Goal: Task Accomplishment & Management: Manage account settings

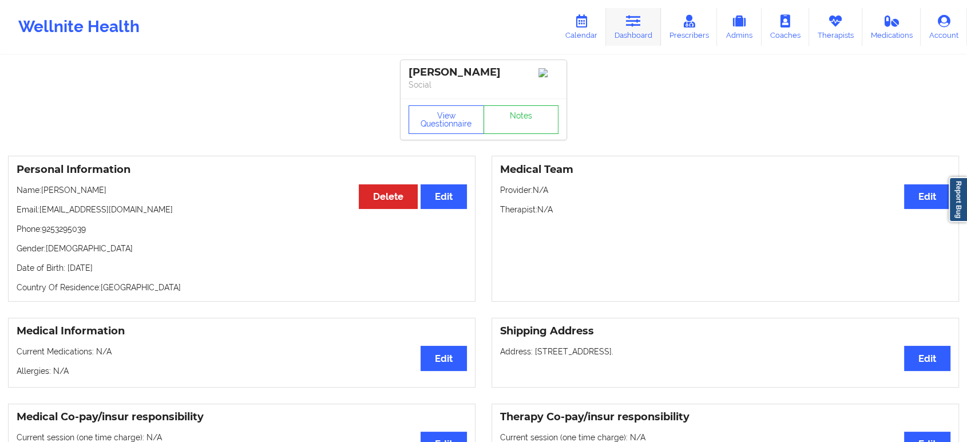
click at [640, 23] on icon at bounding box center [633, 21] width 15 height 13
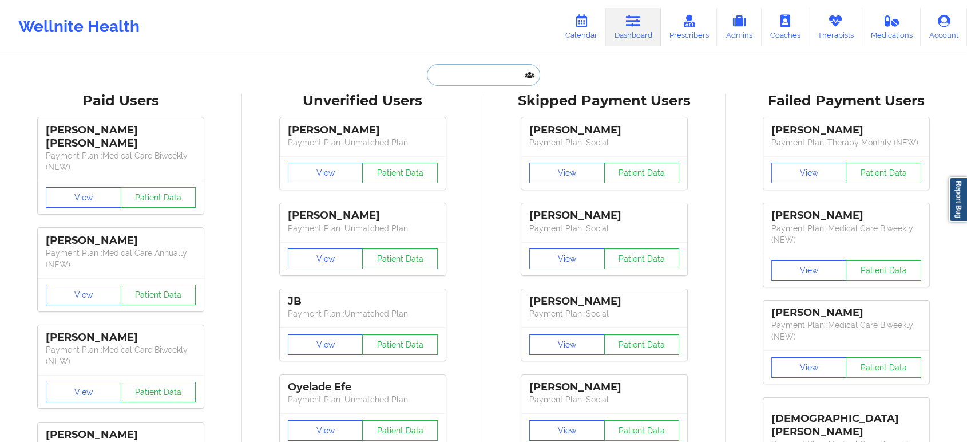
click at [476, 77] on input "text" at bounding box center [483, 75] width 113 height 22
paste input "[EMAIL_ADDRESS][DOMAIN_NAME]"
type input "[EMAIL_ADDRESS][DOMAIN_NAME]"
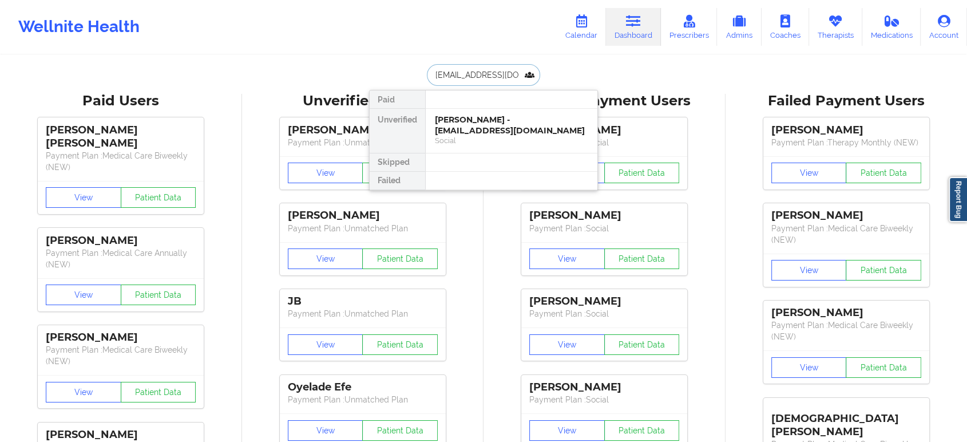
scroll to position [0, 3]
click at [481, 128] on div "[PERSON_NAME] - [EMAIL_ADDRESS][DOMAIN_NAME]" at bounding box center [511, 124] width 153 height 21
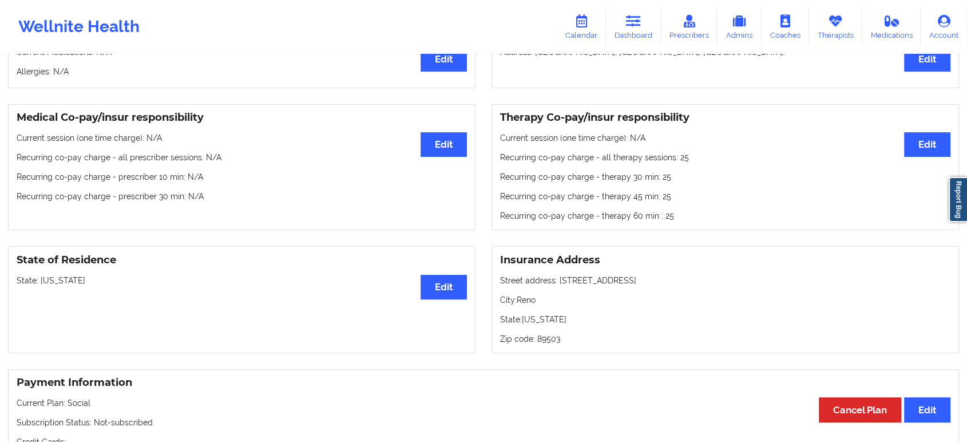
scroll to position [317, 0]
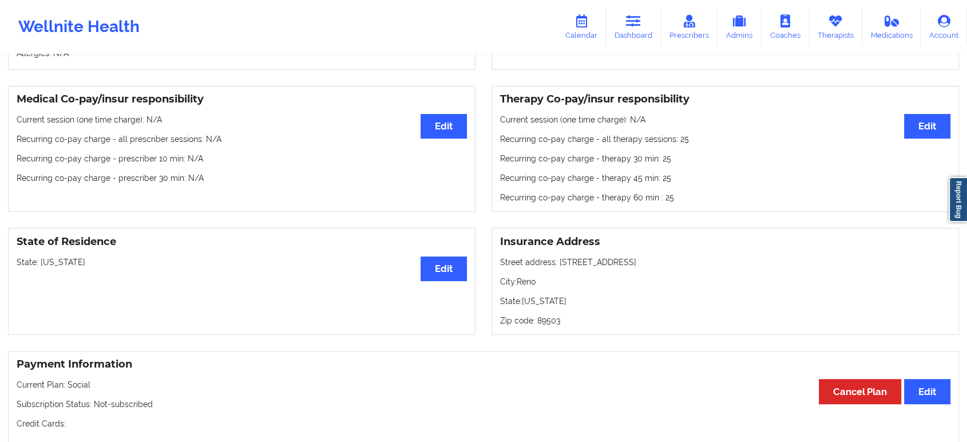
click at [58, 263] on p "State: [US_STATE]" at bounding box center [242, 261] width 450 height 11
copy p "[US_STATE]"
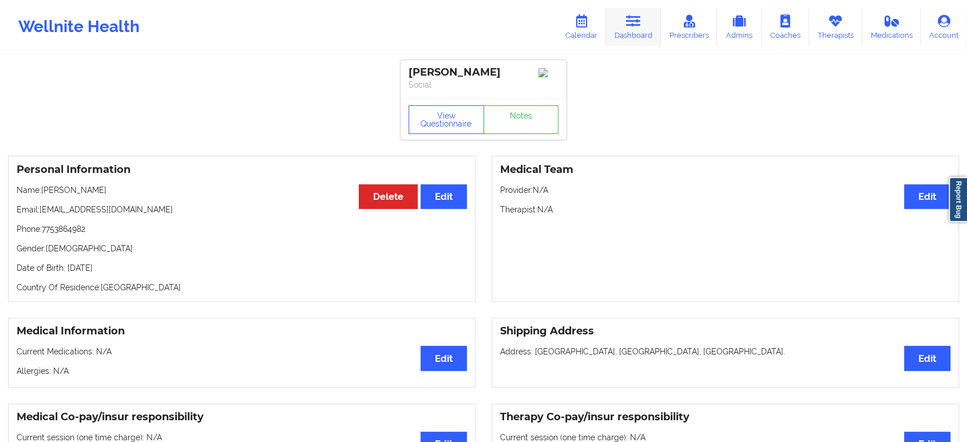
click at [628, 27] on link "Dashboard" at bounding box center [633, 27] width 55 height 38
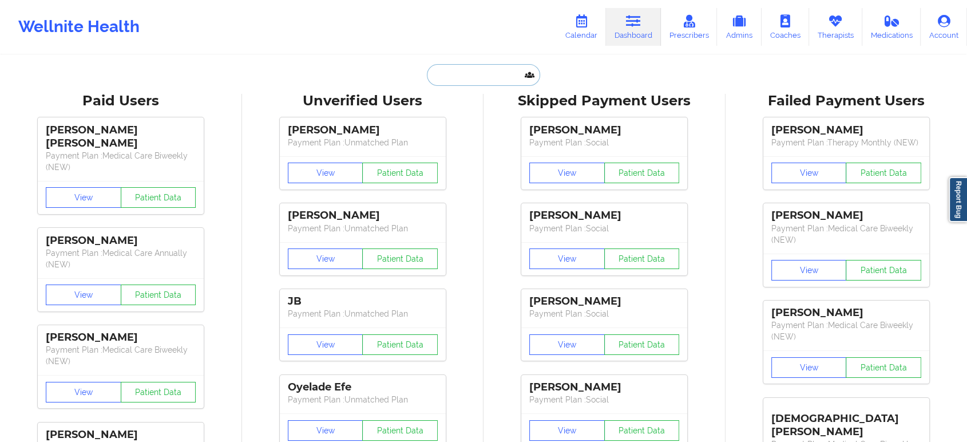
click at [444, 78] on input "text" at bounding box center [483, 75] width 113 height 22
paste input "[EMAIL_ADDRESS][DOMAIN_NAME]"
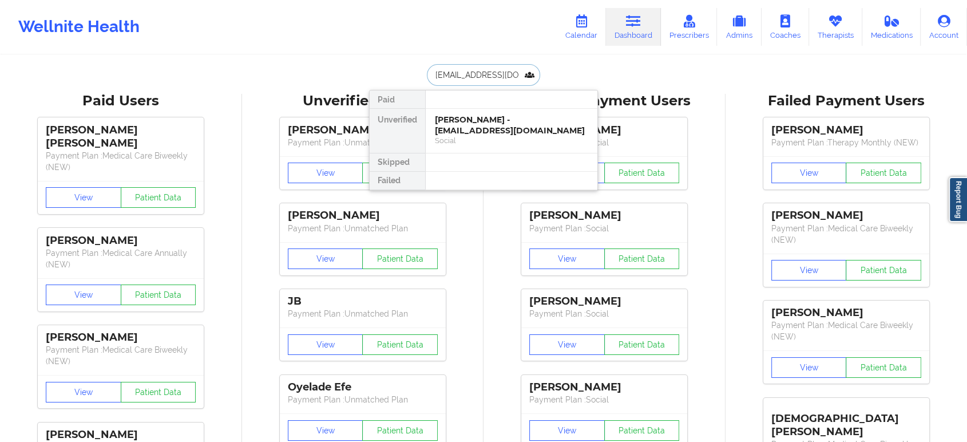
scroll to position [0, 7]
type input "[EMAIL_ADDRESS][DOMAIN_NAME]"
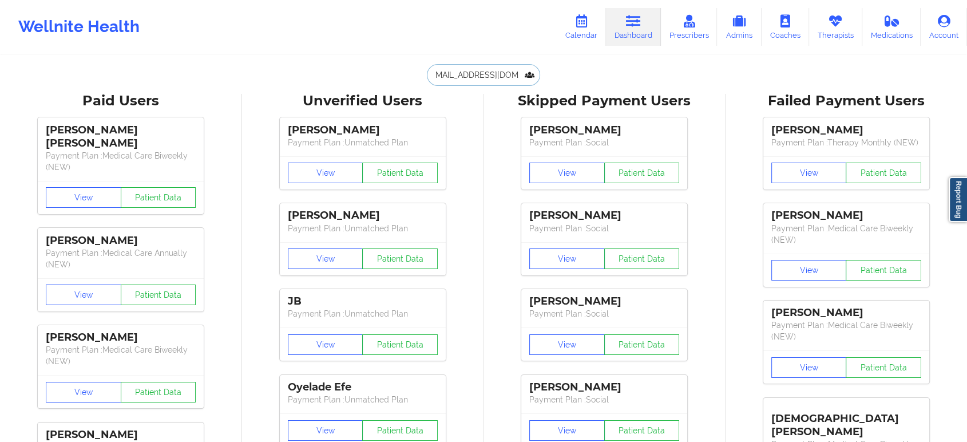
scroll to position [0, 0]
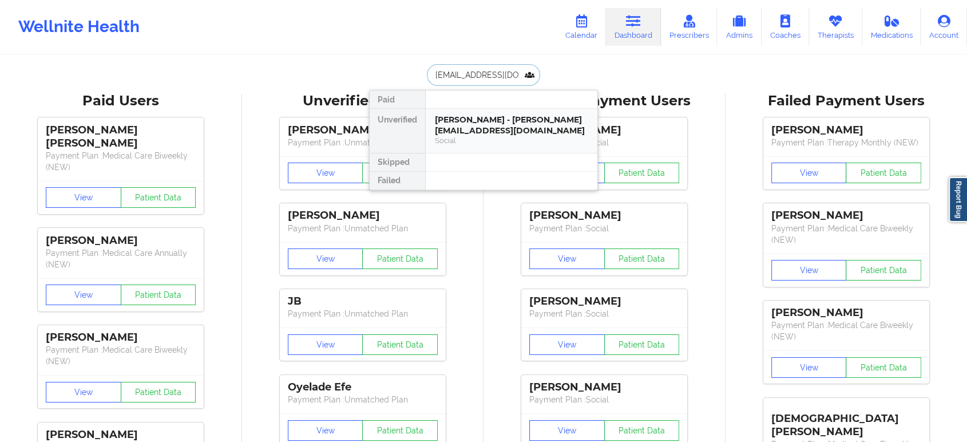
click at [491, 136] on div "Social" at bounding box center [511, 141] width 153 height 10
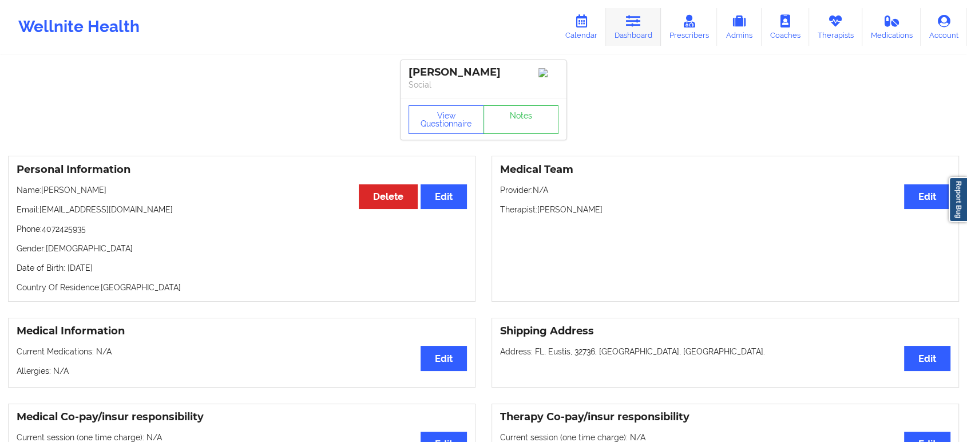
click at [641, 20] on icon at bounding box center [633, 21] width 15 height 13
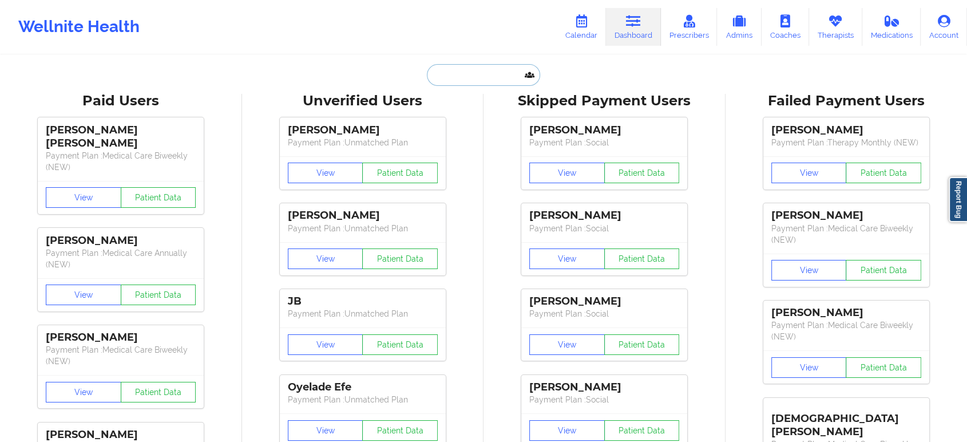
click at [483, 77] on input "text" at bounding box center [483, 75] width 113 height 22
paste input "[PERSON_NAME]"
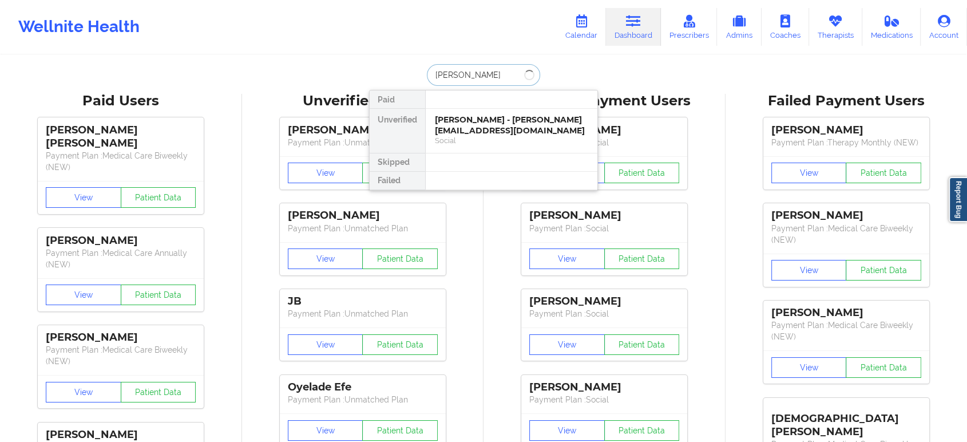
type input "[PERSON_NAME]"
click at [497, 130] on div "[PERSON_NAME] - [PERSON_NAME][EMAIL_ADDRESS][DOMAIN_NAME]" at bounding box center [511, 124] width 153 height 21
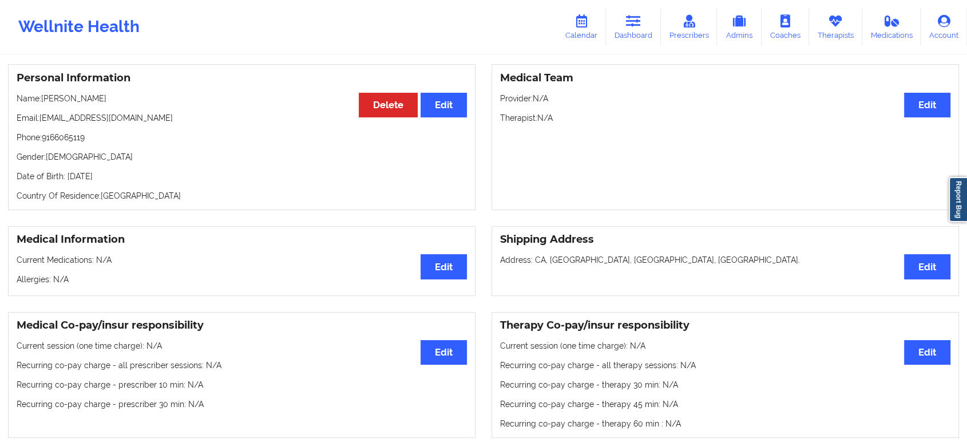
scroll to position [63, 0]
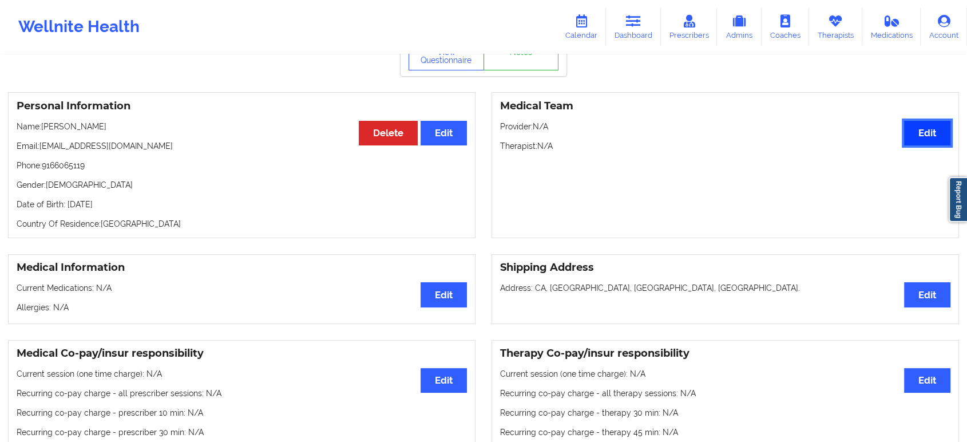
click at [927, 128] on button "Edit" at bounding box center [927, 133] width 46 height 25
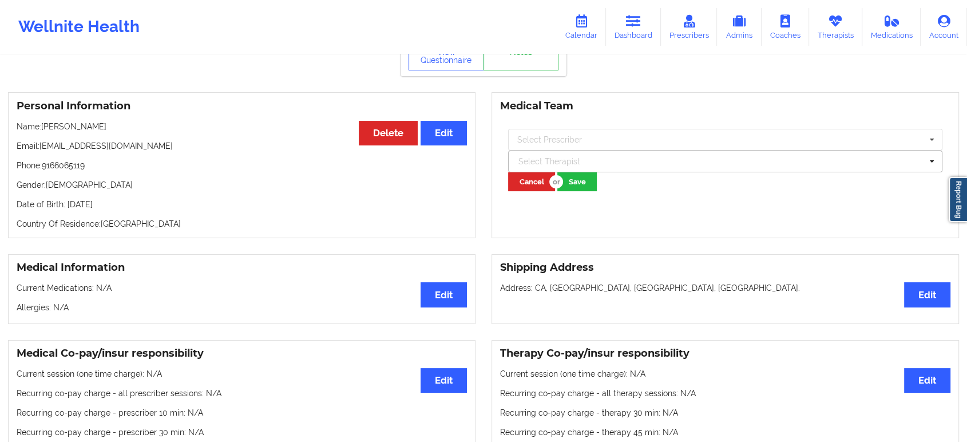
click at [641, 166] on div at bounding box center [719, 161] width 403 height 14
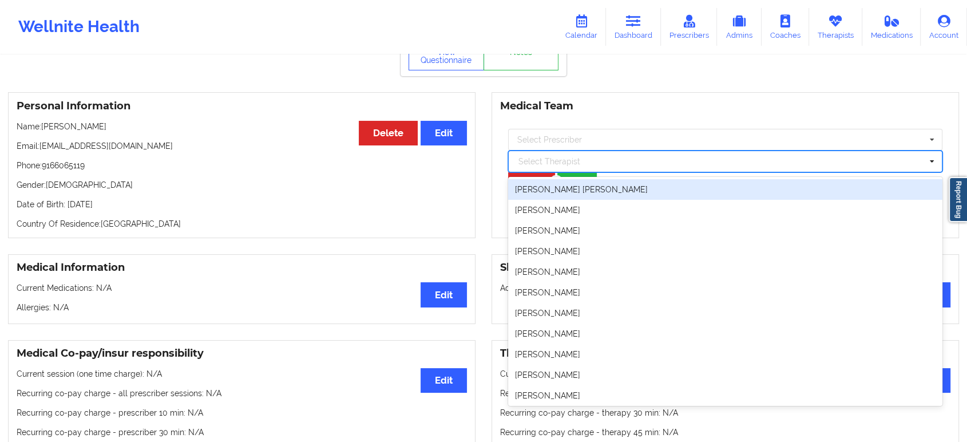
paste input "[PERSON_NAME] [PERSON_NAME] -"
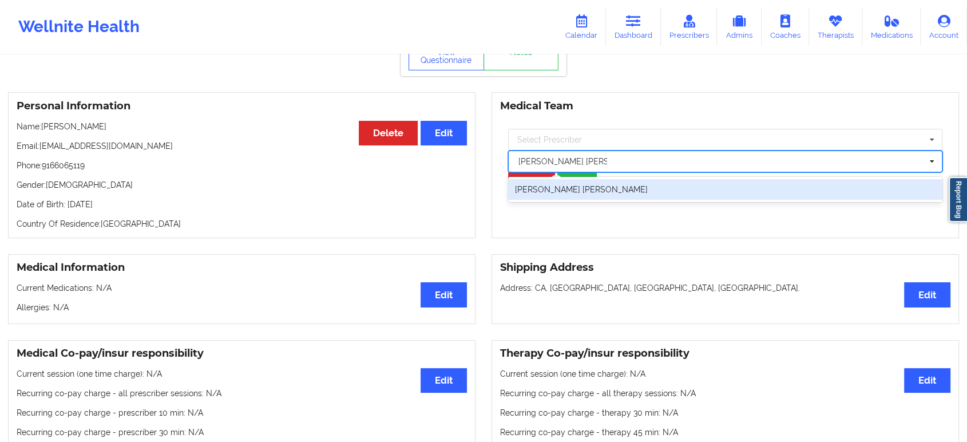
click at [632, 196] on div "[PERSON_NAME] [PERSON_NAME]" at bounding box center [725, 189] width 434 height 21
type input "[PERSON_NAME] [PERSON_NAME]"
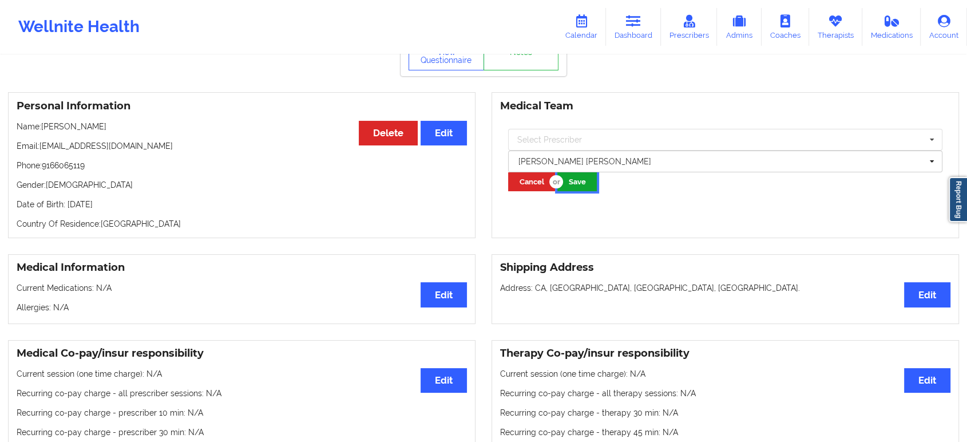
click at [575, 183] on button "Save" at bounding box center [576, 181] width 39 height 19
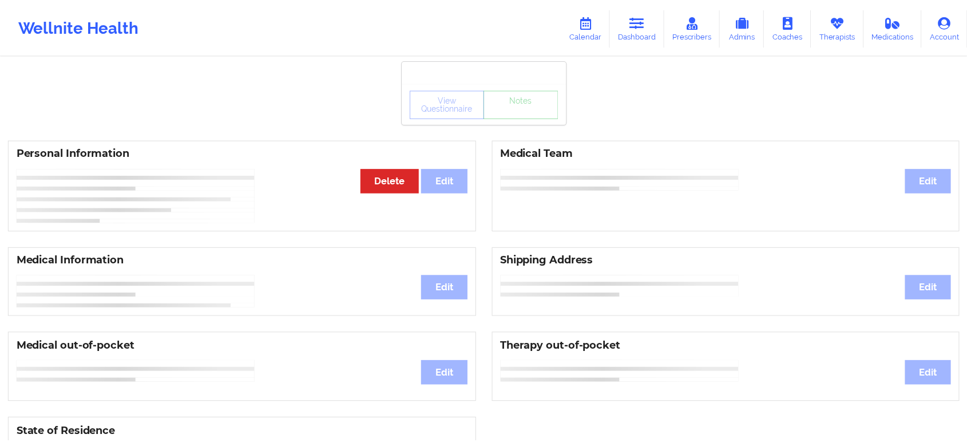
scroll to position [63, 0]
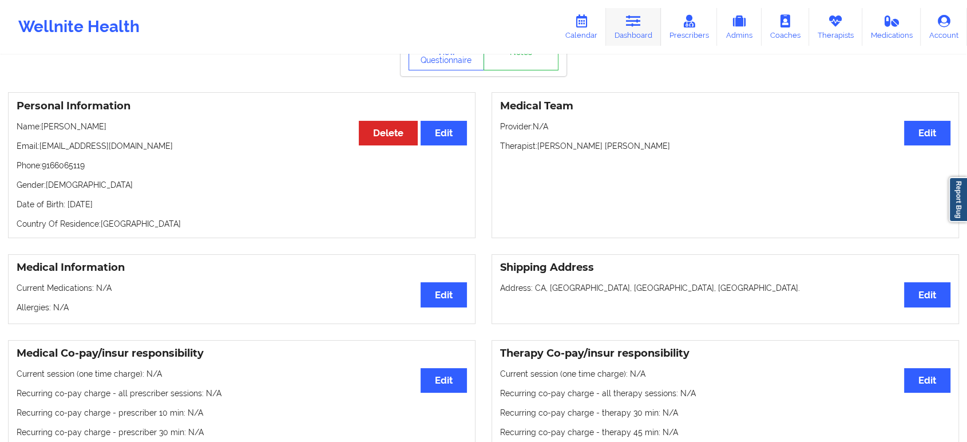
click at [639, 19] on icon at bounding box center [633, 21] width 15 height 13
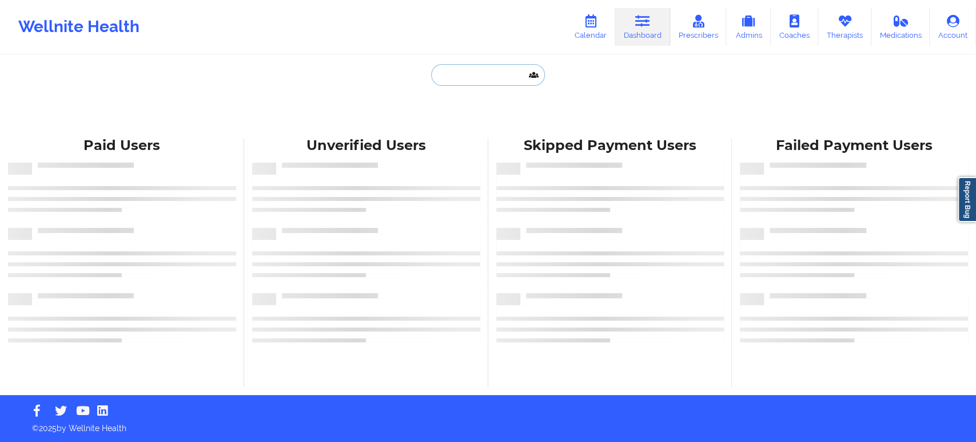
click at [493, 70] on input "text" at bounding box center [487, 75] width 113 height 22
paste input "Sade"
type input "Sade"
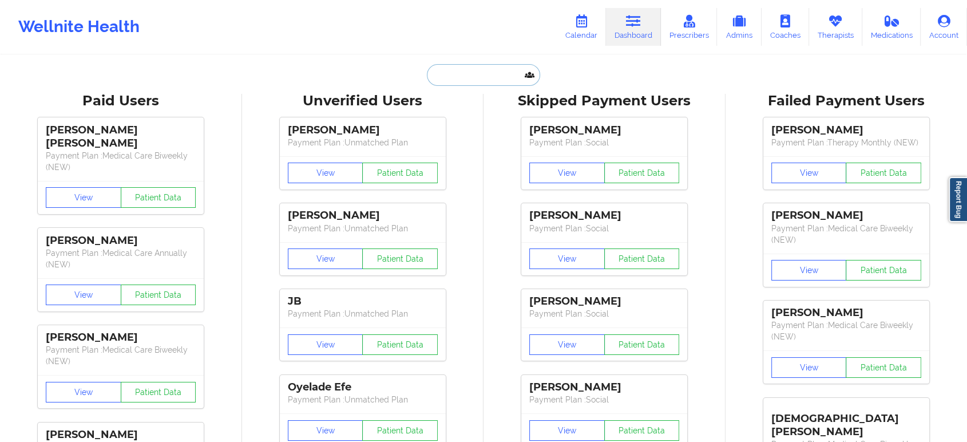
paste input "KENNETH BENNETT"
type input "KENNETH BENNETT"
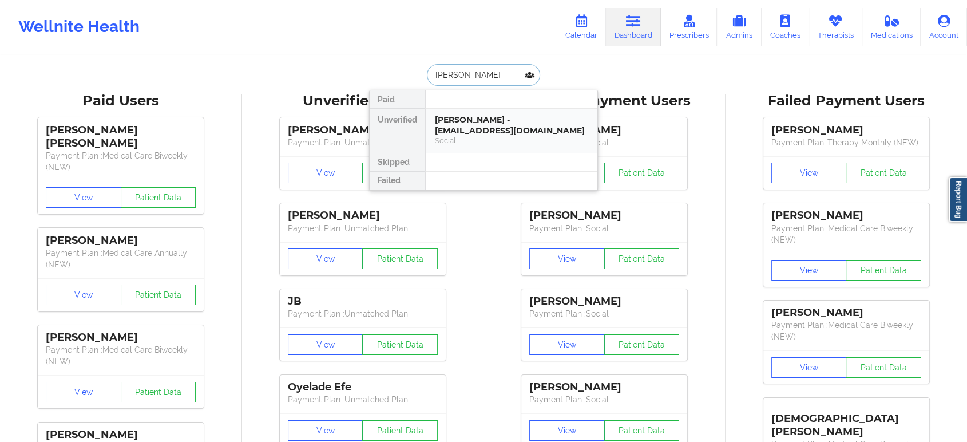
click at [507, 125] on div "KENNETH BENNETT - bennek80@gmail.com" at bounding box center [511, 124] width 153 height 21
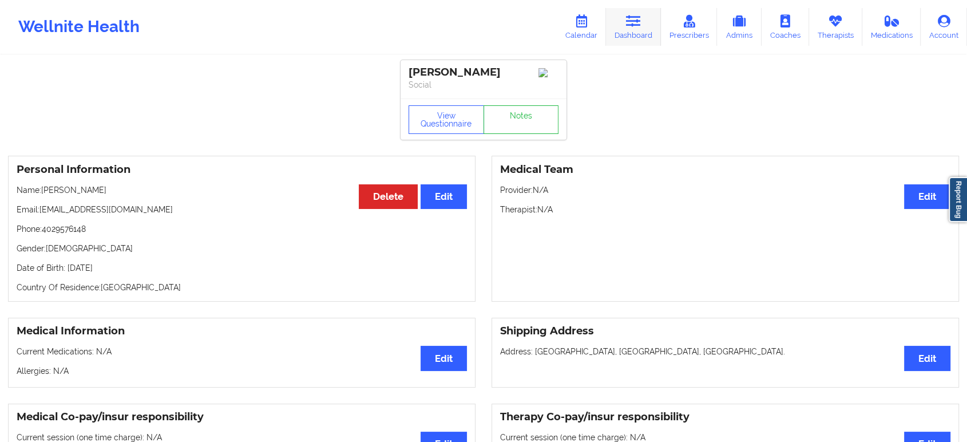
click at [641, 25] on icon at bounding box center [633, 21] width 15 height 13
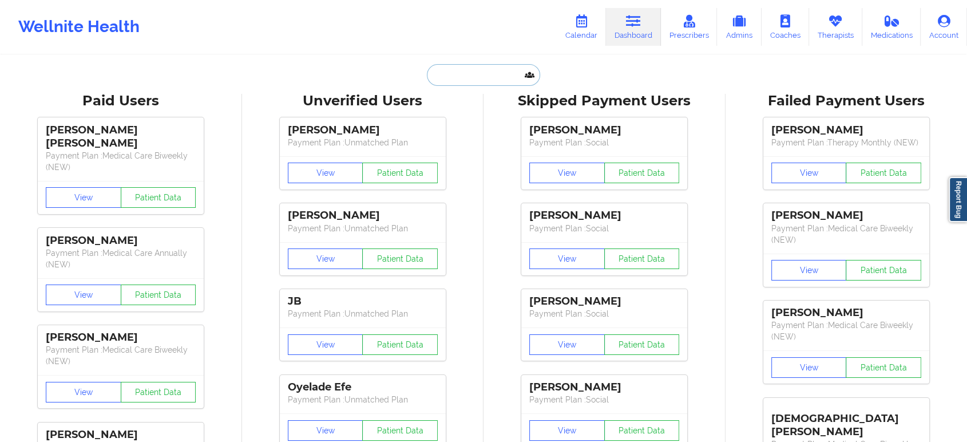
click at [480, 79] on input "text" at bounding box center [483, 75] width 113 height 22
paste input "JAMIE WADE"
type input "JAMIE WADE"
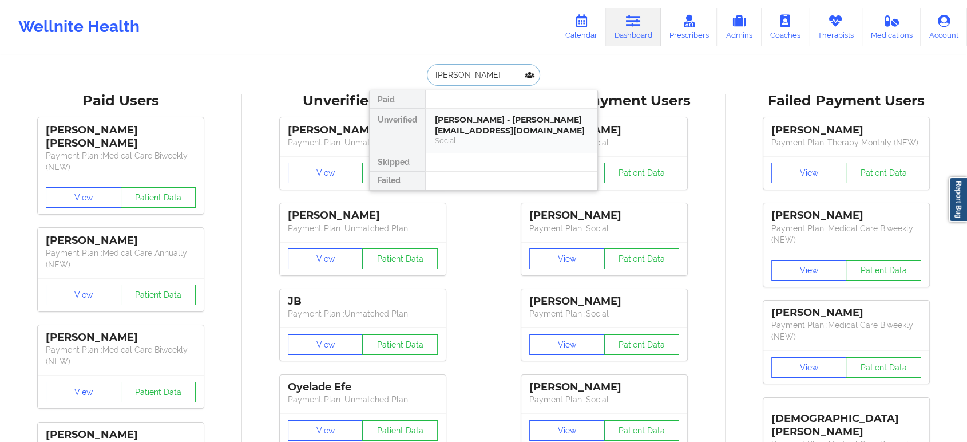
click at [492, 128] on div "JAMIE WADE - jrayewrites@gmail.com" at bounding box center [511, 124] width 153 height 21
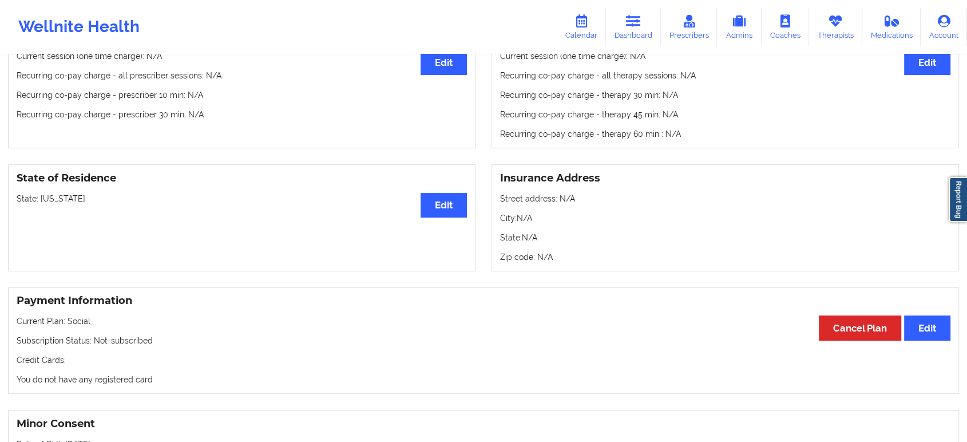
scroll to position [444, 0]
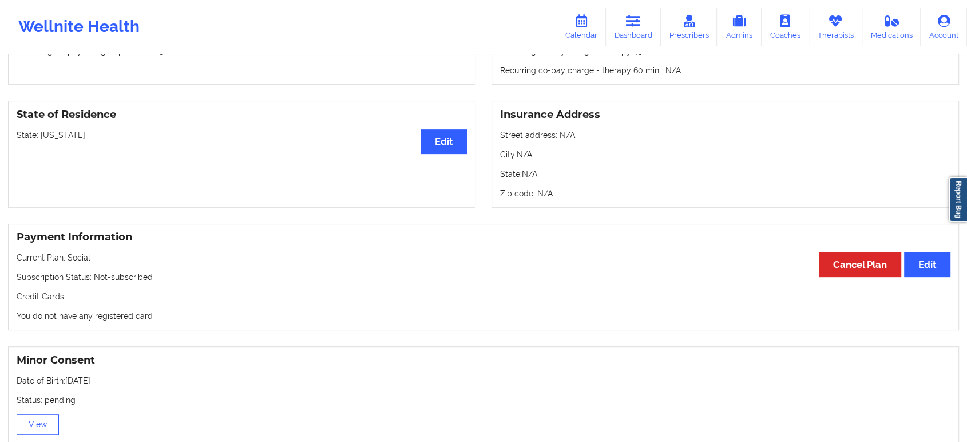
click at [63, 138] on p "State: Tennessee" at bounding box center [242, 134] width 450 height 11
copy p "Tennessee"
drag, startPoint x: 634, startPoint y: 254, endPoint x: 633, endPoint y: 237, distance: 16.6
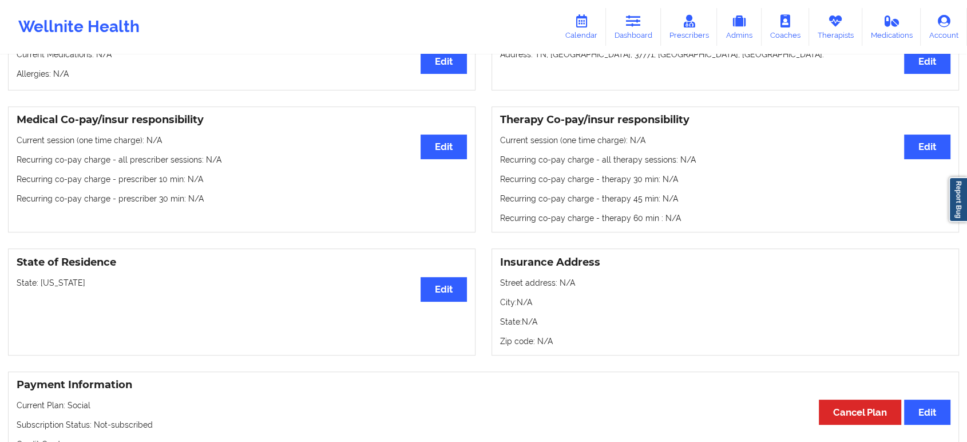
scroll to position [0, 0]
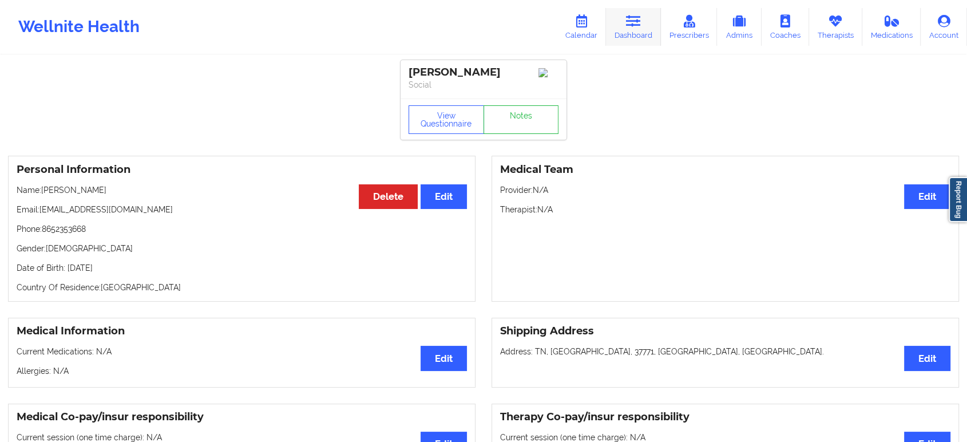
click at [642, 29] on link "Dashboard" at bounding box center [633, 27] width 55 height 38
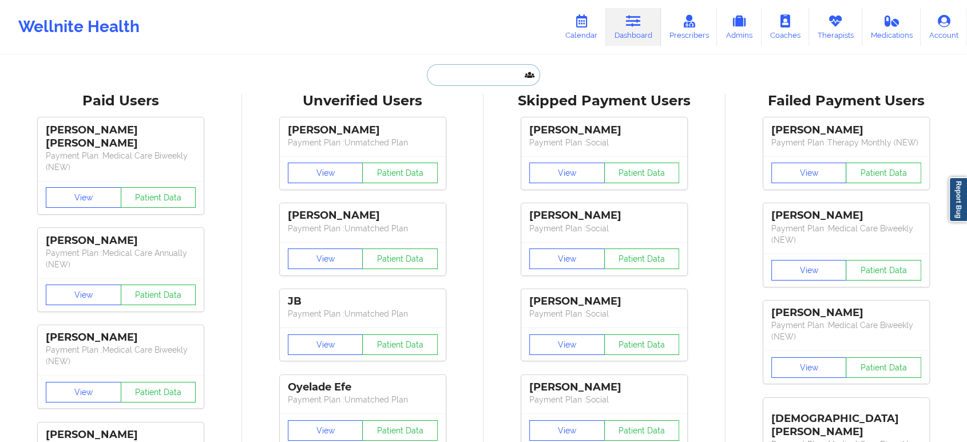
click at [514, 74] on input "text" at bounding box center [483, 75] width 113 height 22
paste input "jerquelwhite@gmail.com"
type input "jerquelwhite@gmail.com"
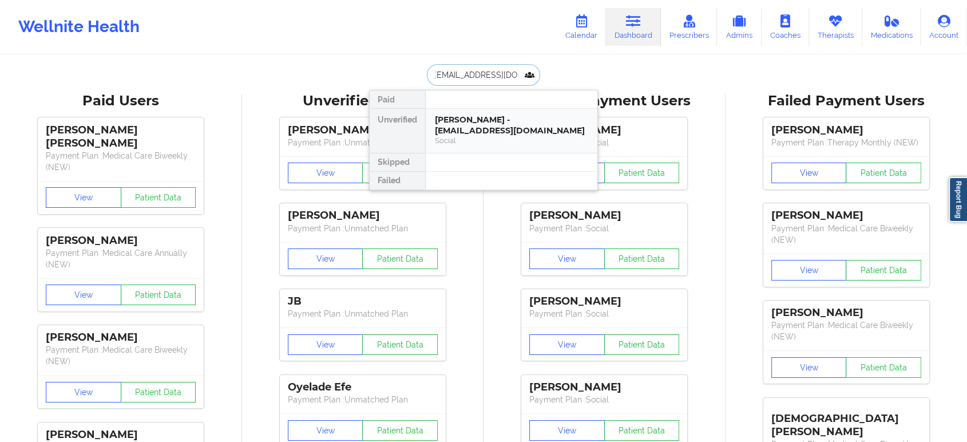
click at [472, 136] on div "Social" at bounding box center [511, 141] width 153 height 10
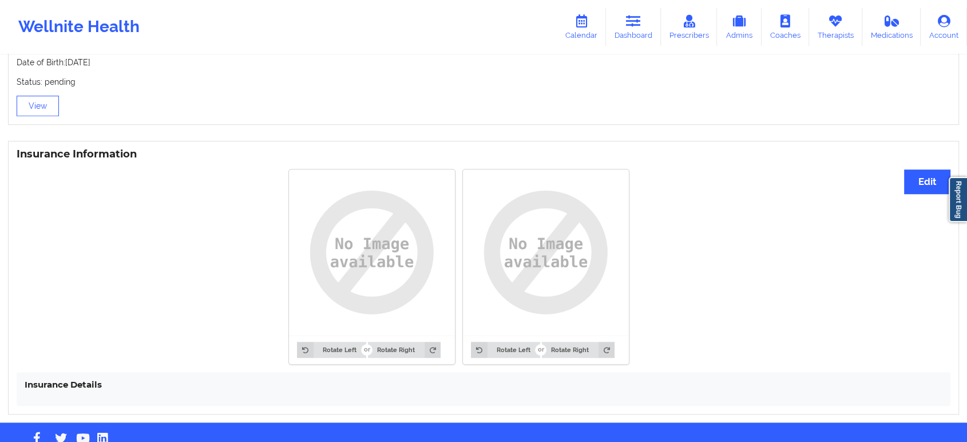
scroll to position [792, 0]
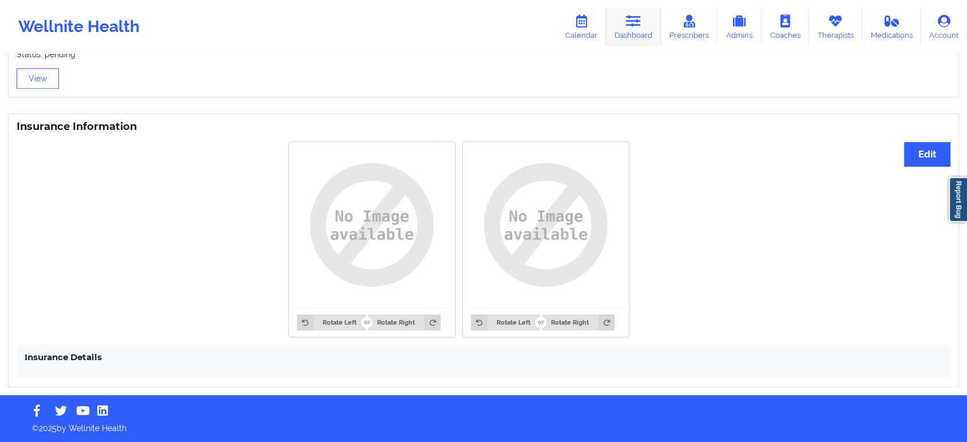
click at [636, 28] on link "Dashboard" at bounding box center [633, 27] width 55 height 38
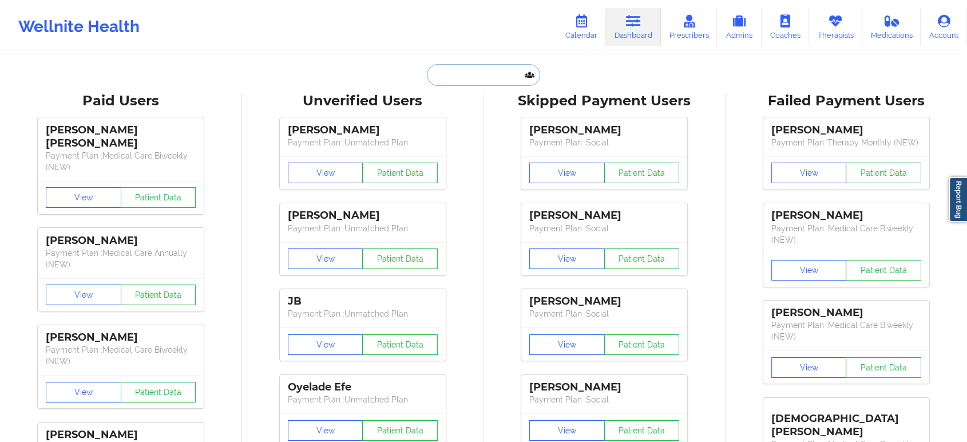
click at [482, 68] on input "text" at bounding box center [483, 75] width 113 height 22
paste input "jerquelwhite@icloud.com"
type input "jerquelwhite@icloud.com"
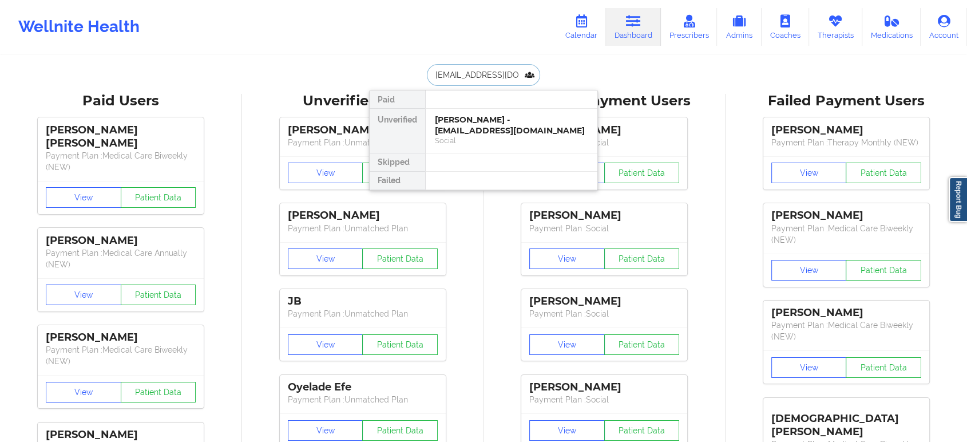
scroll to position [0, 4]
click at [490, 126] on div "Jerquel T White - jerquelwhite@icloud.com" at bounding box center [511, 124] width 153 height 21
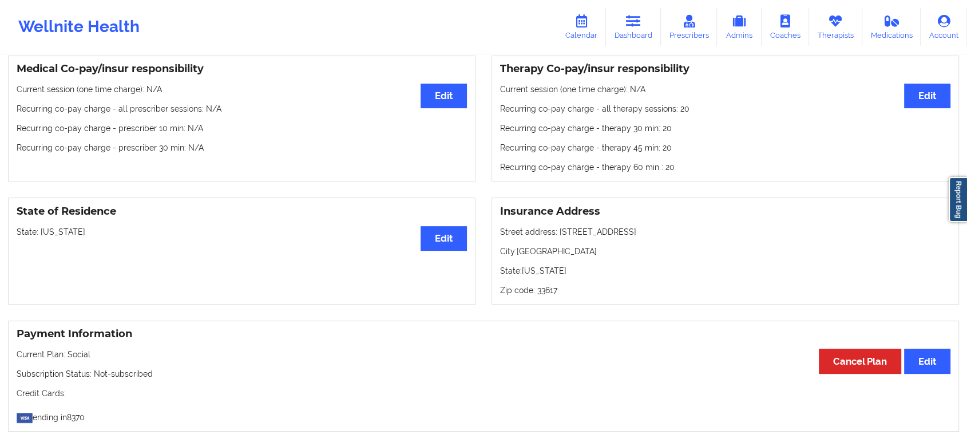
scroll to position [381, 0]
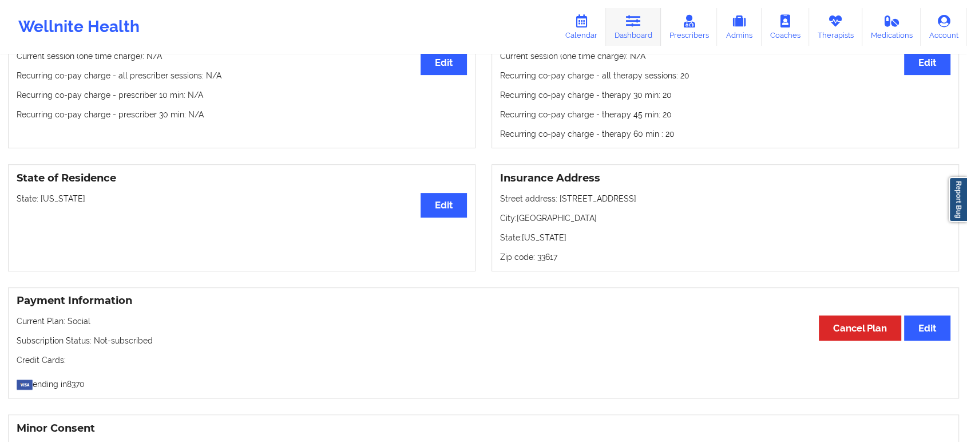
click at [629, 29] on link "Dashboard" at bounding box center [633, 27] width 55 height 38
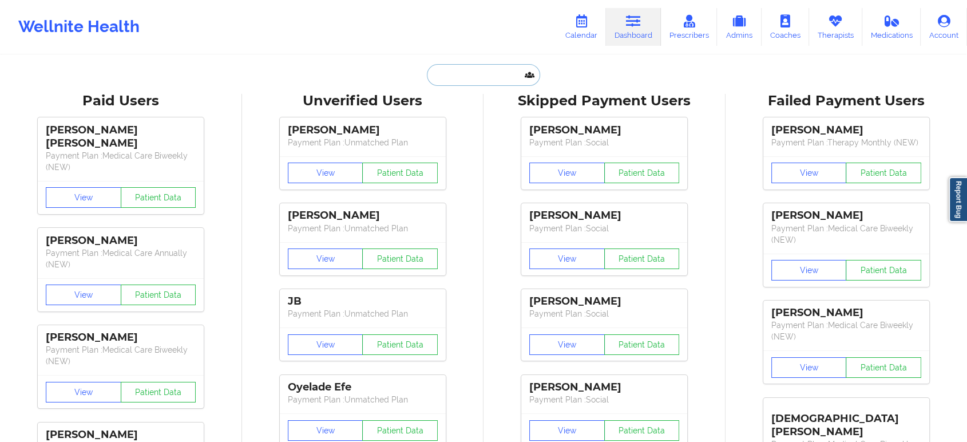
click at [485, 70] on input "text" at bounding box center [483, 75] width 113 height 22
paste input "Angelica Ronke"
type input "Angelica Ronke"
click at [484, 70] on input "text" at bounding box center [483, 75] width 113 height 22
paste input "DANIELLE BAILEY"
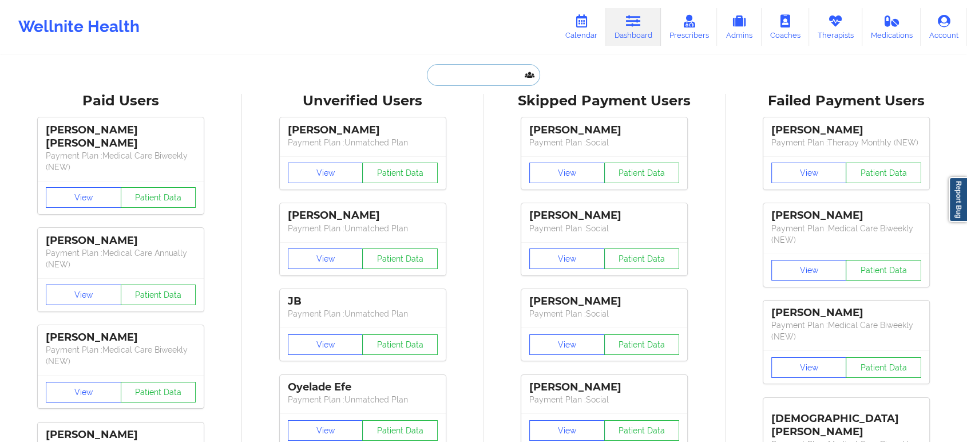
type input "DANIELLE BAILEY"
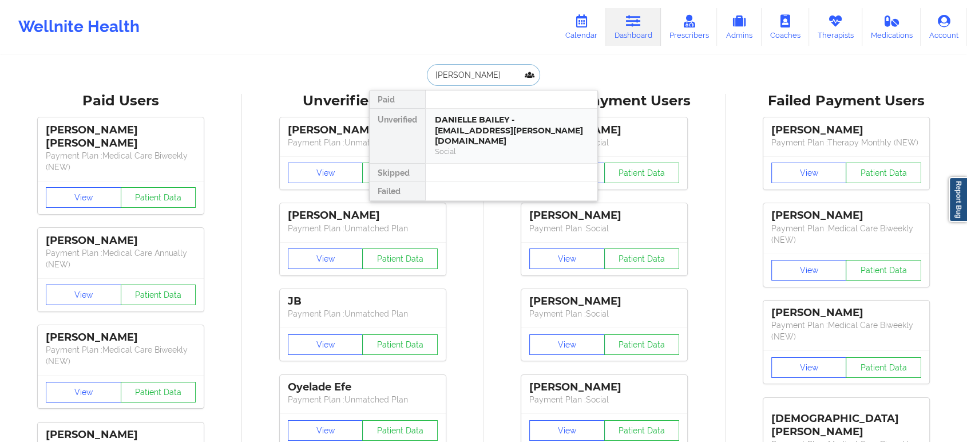
click at [482, 125] on div "DANIELLE BAILEY - beba.bailey@yahoo.com" at bounding box center [511, 130] width 153 height 32
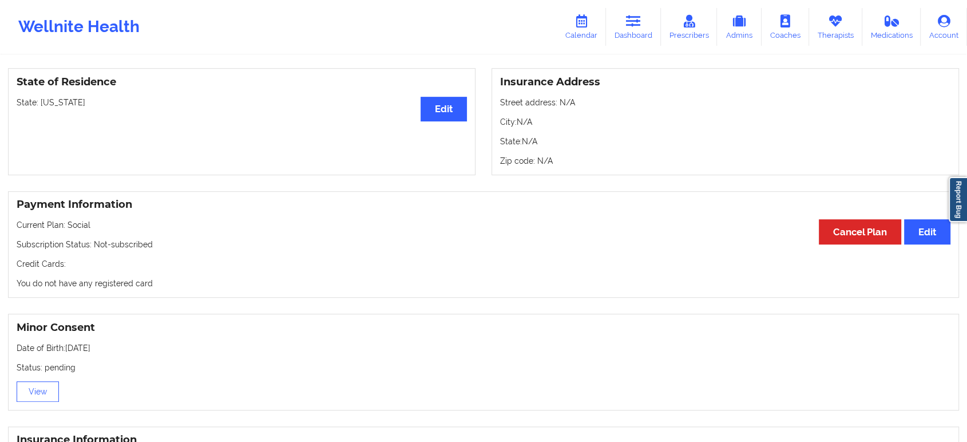
scroll to position [474, 0]
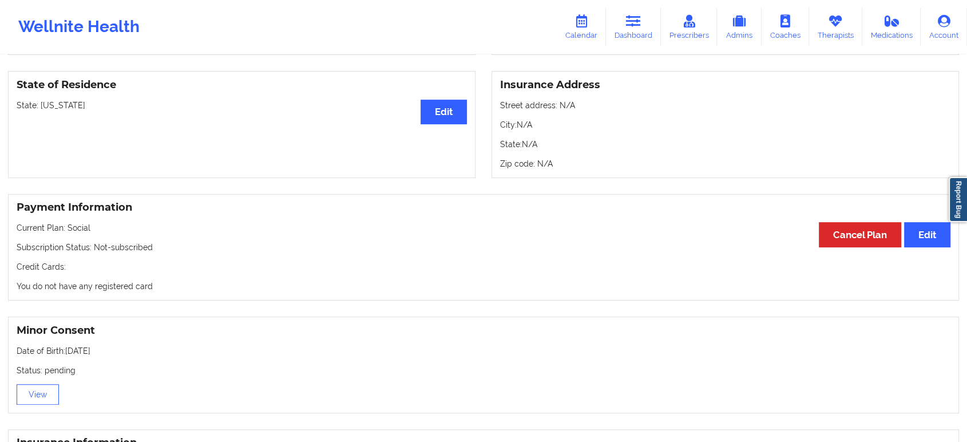
click at [55, 105] on p "State: Indiana" at bounding box center [242, 105] width 450 height 11
copy p "Indiana"
click at [646, 20] on link "Dashboard" at bounding box center [633, 27] width 55 height 38
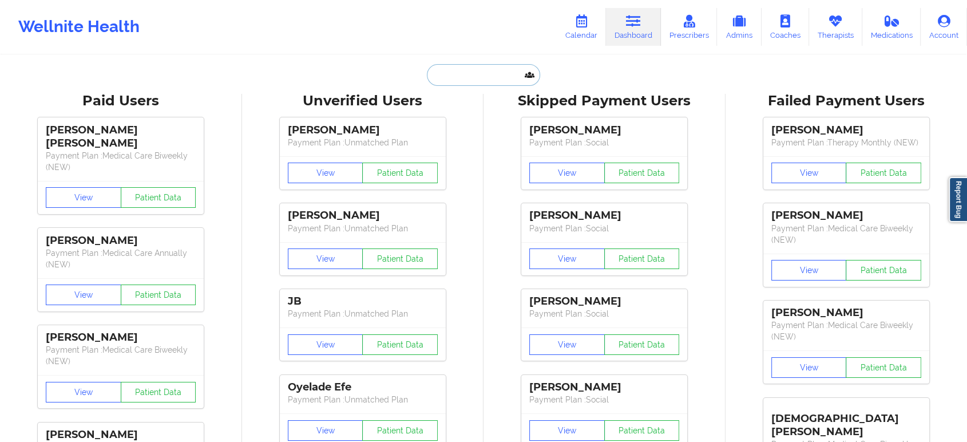
click at [494, 79] on input "text" at bounding box center [483, 75] width 113 height 22
paste input "Brandi Kikuno"
type input "Brandi Kikuno"
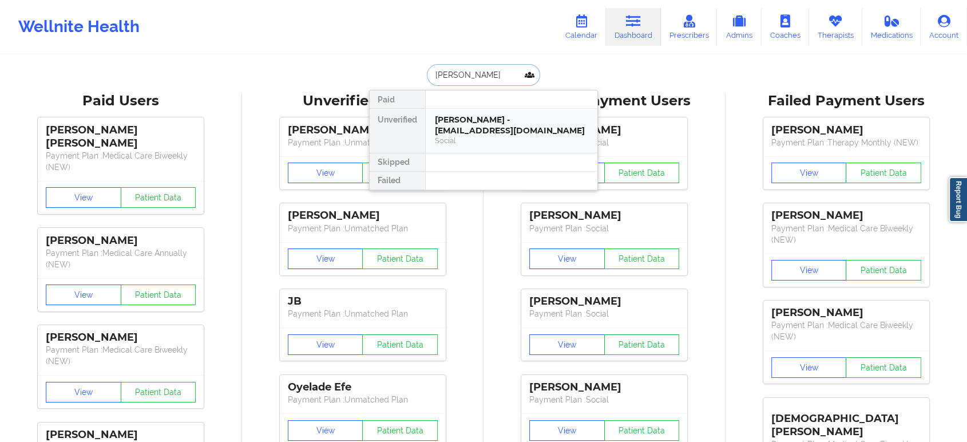
click at [494, 121] on div "Brandi Kikuno - brandikikuno@gmail.com" at bounding box center [511, 124] width 153 height 21
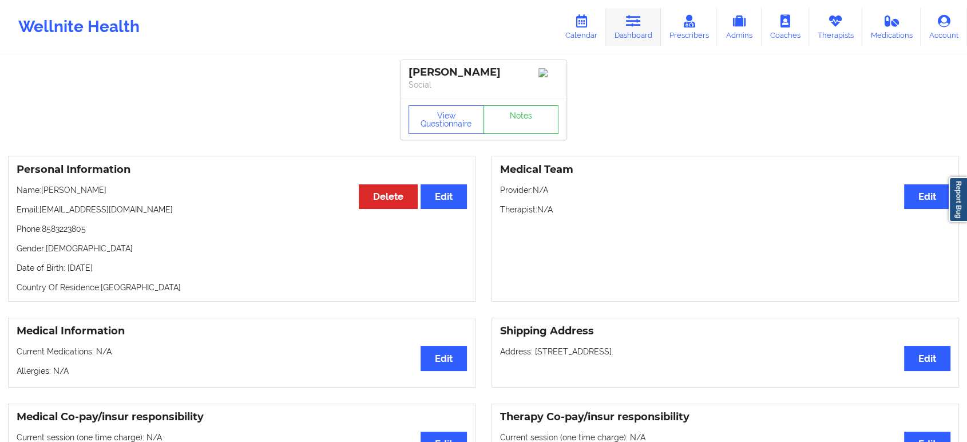
click at [631, 15] on icon at bounding box center [633, 21] width 15 height 13
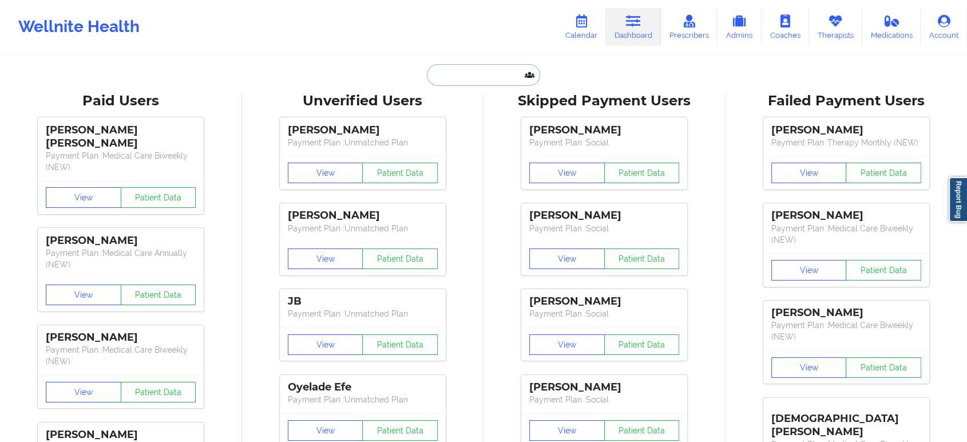
click at [476, 74] on input "text" at bounding box center [483, 75] width 113 height 22
paste input "Theresa A LAWSON"
type input "Theresa A LAWSON"
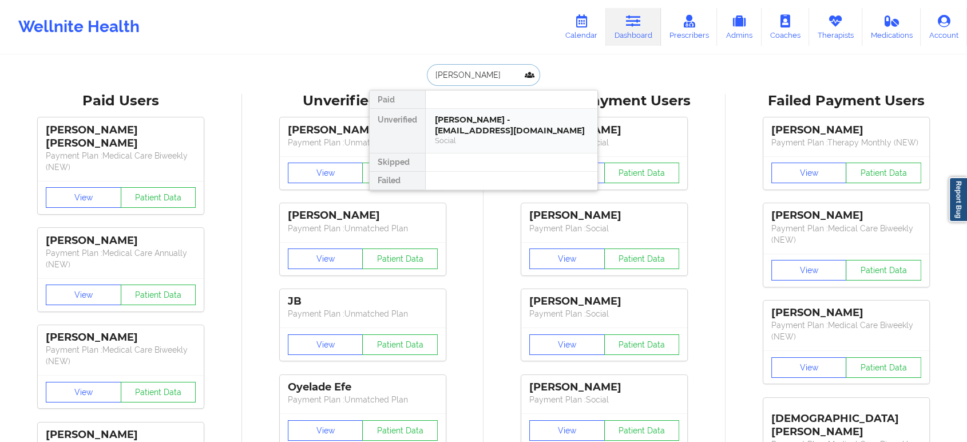
click at [481, 130] on div "Theresa A LAWSON - resa31802@gmail.com" at bounding box center [511, 124] width 153 height 21
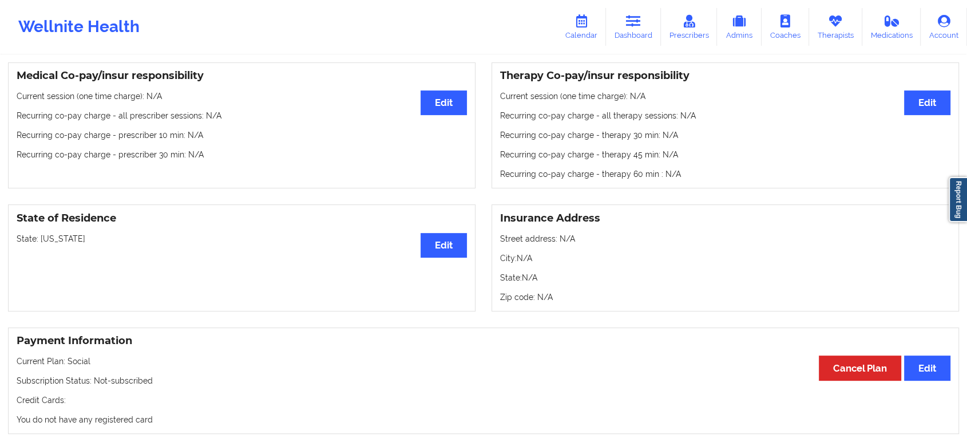
scroll to position [381, 0]
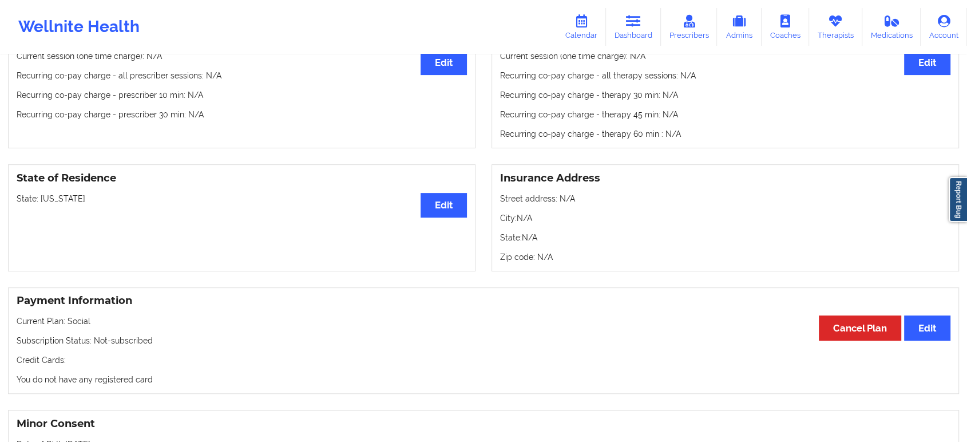
click at [62, 202] on p "State: Louisiana" at bounding box center [242, 198] width 450 height 11
copy p "Louisiana"
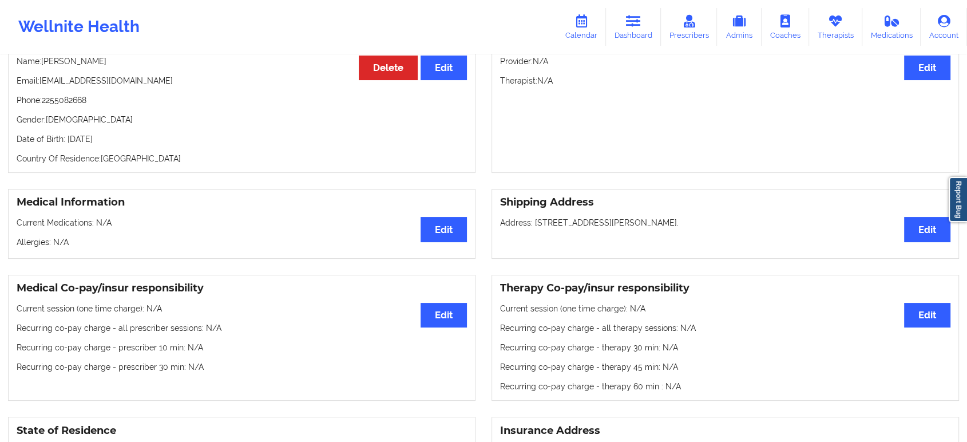
scroll to position [0, 0]
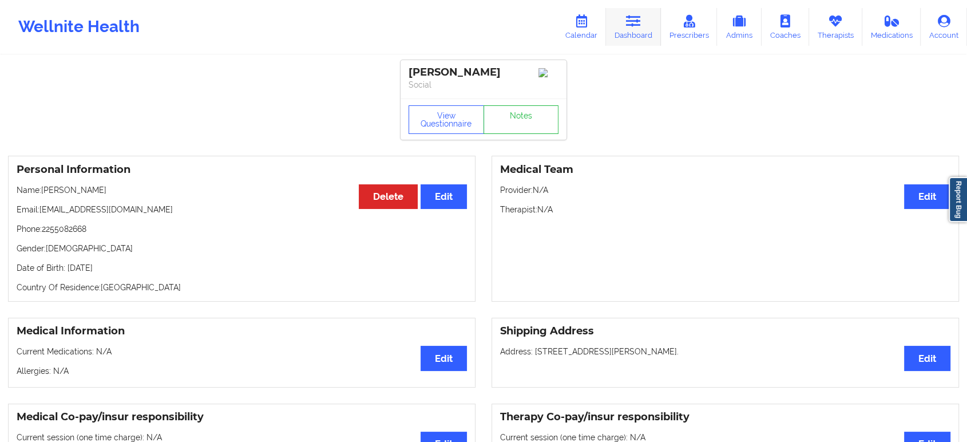
click at [641, 21] on icon at bounding box center [633, 21] width 15 height 13
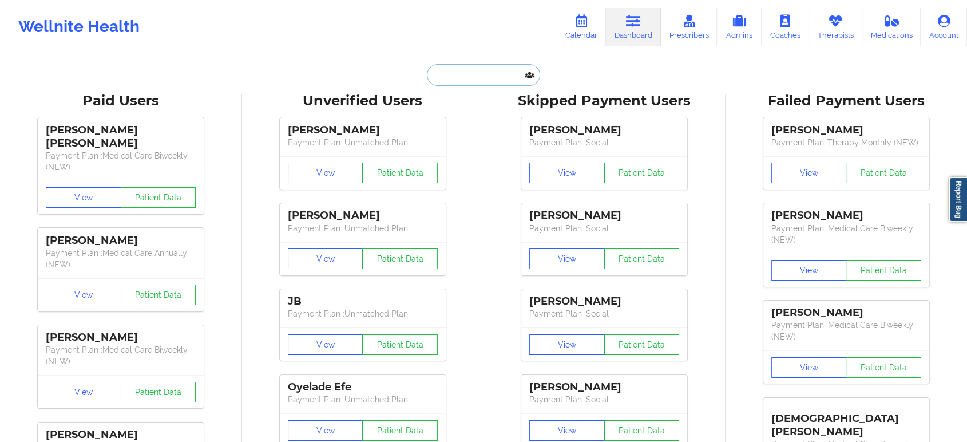
click at [501, 69] on input "text" at bounding box center [483, 75] width 113 height 22
paste input "teamlawson225@gmail.com"
type input "teamlawson225@gmail.com"
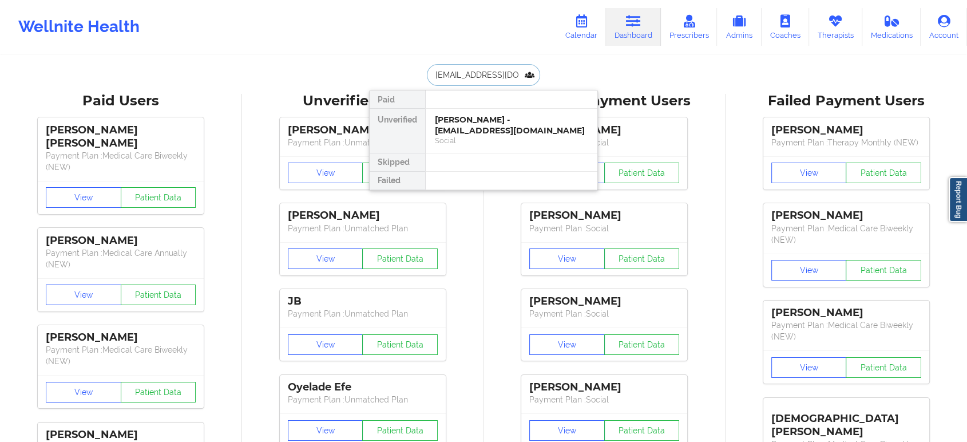
scroll to position [0, 14]
click at [495, 132] on div "Theresa A THERESA LAWSON - teamlawson225@gmail.com" at bounding box center [511, 124] width 153 height 21
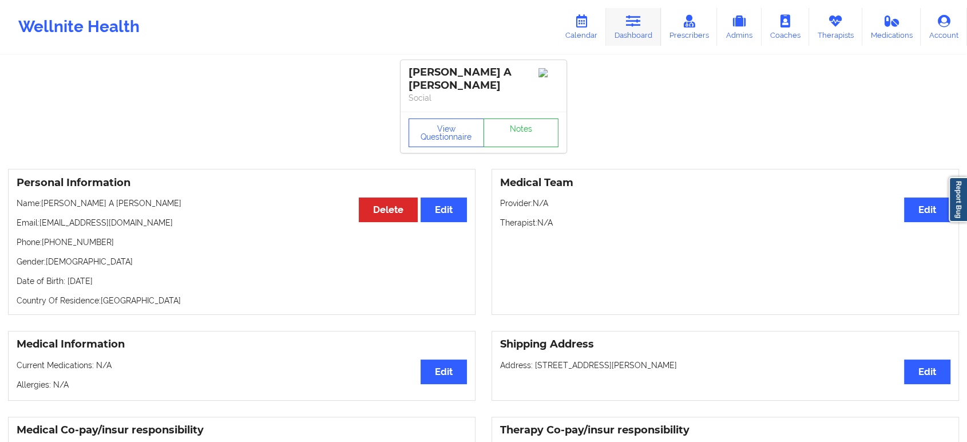
click at [632, 23] on icon at bounding box center [633, 21] width 15 height 13
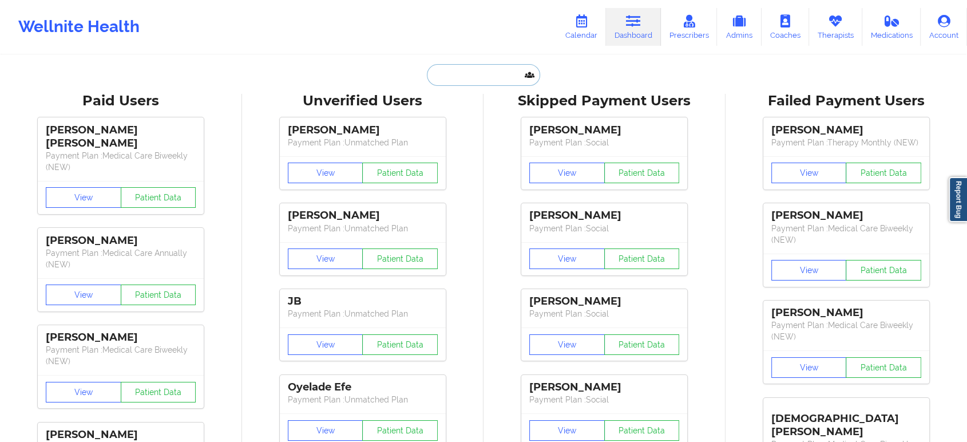
click at [488, 70] on input "text" at bounding box center [483, 75] width 113 height 22
paste input "brandikikuno@gmail.com"
type input "brandikikuno@gmail.com"
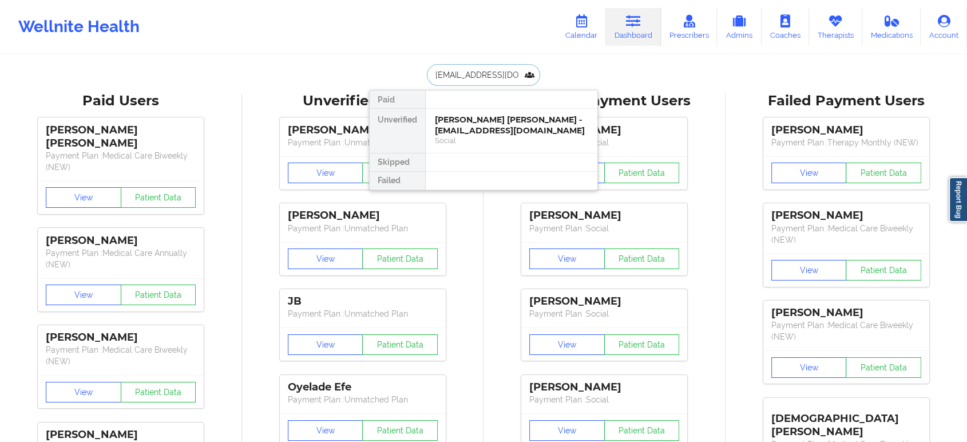
scroll to position [0, 3]
click at [480, 141] on div "Social" at bounding box center [511, 141] width 153 height 10
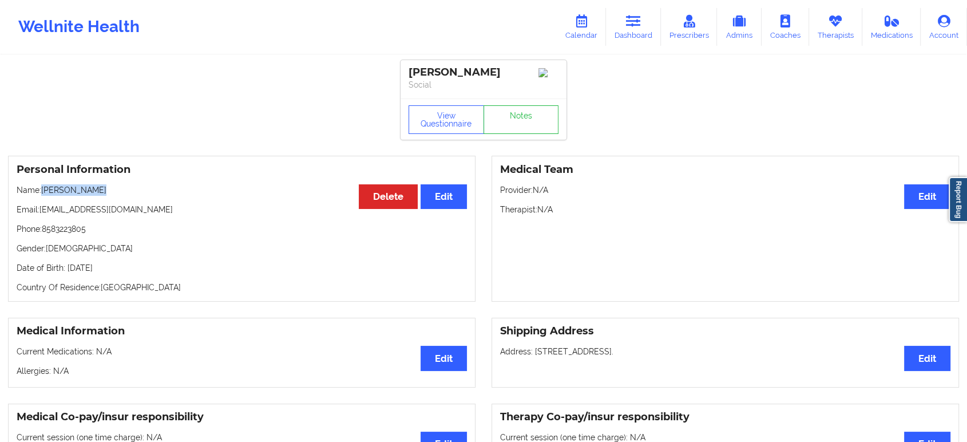
drag, startPoint x: 100, startPoint y: 196, endPoint x: 44, endPoint y: 190, distance: 55.8
click at [44, 190] on p "Name: Brandi Kikuno" at bounding box center [242, 189] width 450 height 11
copy p "Brandi Kikuno"
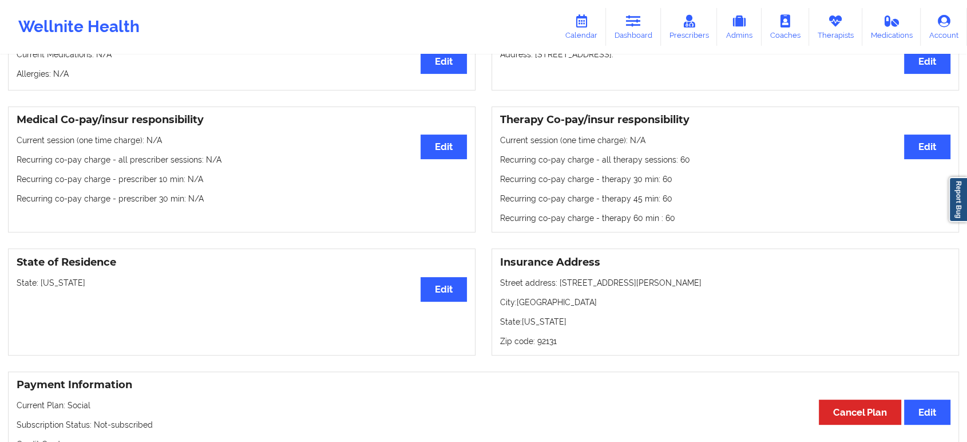
scroll to position [317, 0]
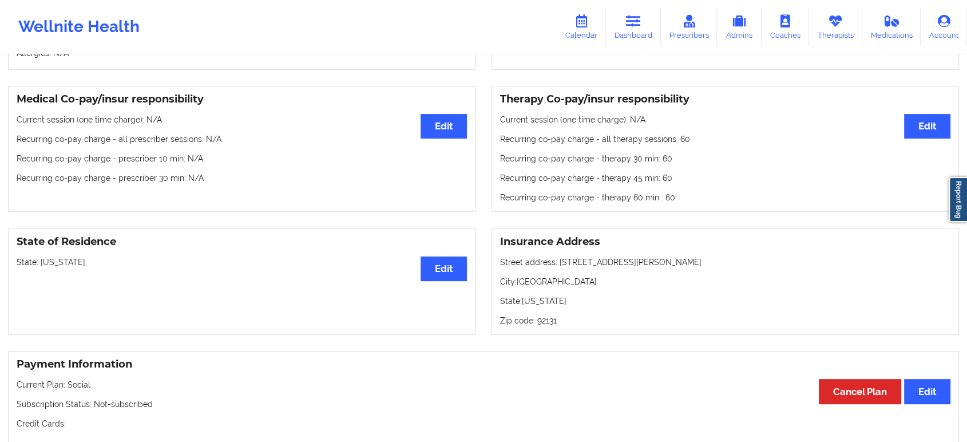
click at [63, 265] on p "State: California" at bounding box center [242, 261] width 450 height 11
copy p "[US_STATE]"
click at [629, 22] on icon at bounding box center [633, 21] width 15 height 13
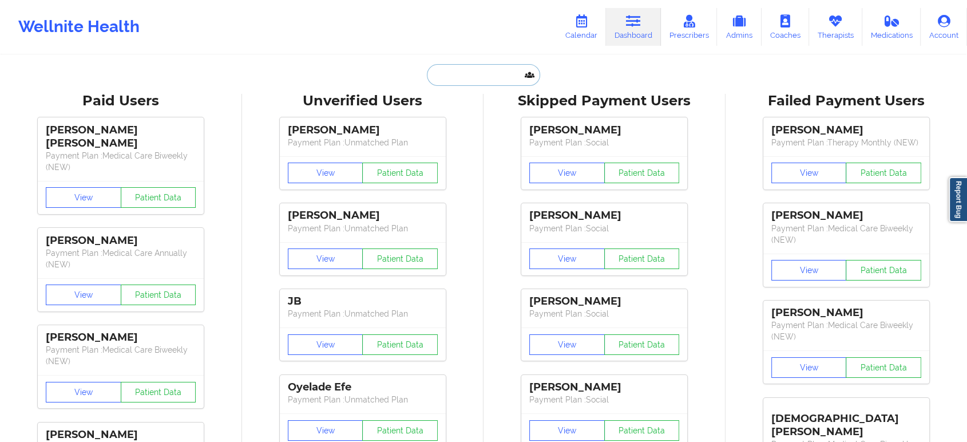
click at [479, 76] on input "text" at bounding box center [483, 75] width 113 height 22
paste input "Adolfo Jimenez"
type input "Adolfo Jimenez"
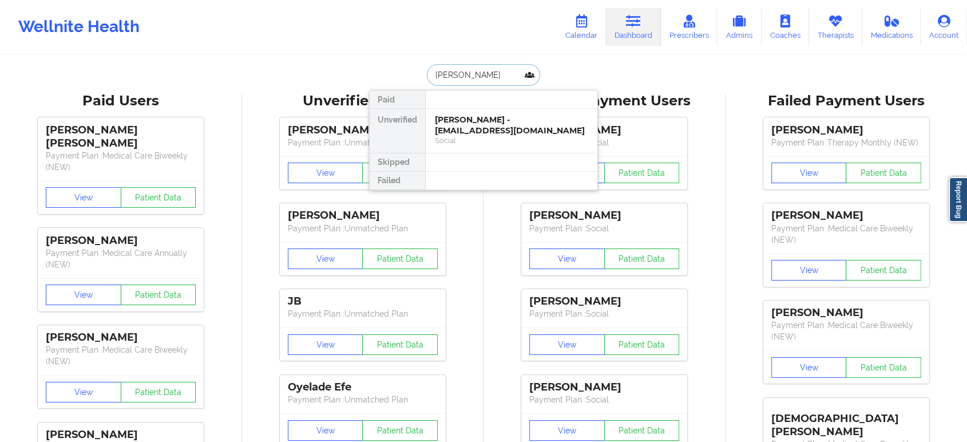
click at [483, 129] on div "Adolfo Jimenez - adolfoj26@gmail.com" at bounding box center [511, 124] width 153 height 21
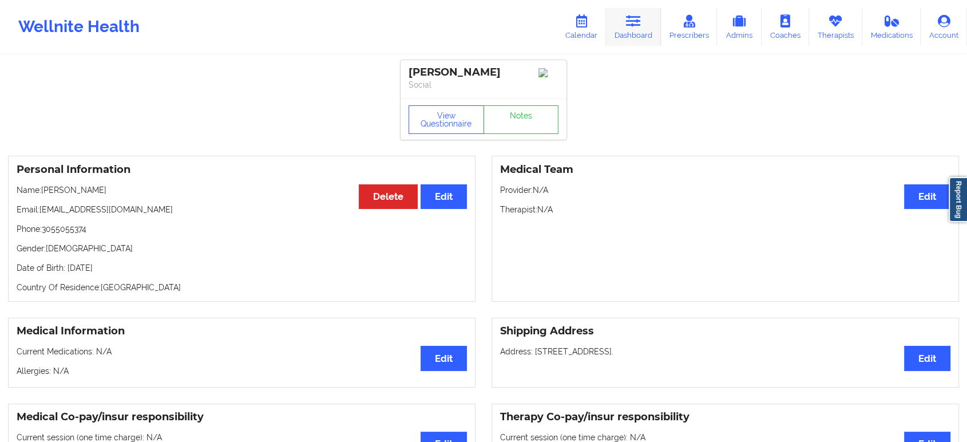
click at [628, 16] on icon at bounding box center [633, 21] width 15 height 13
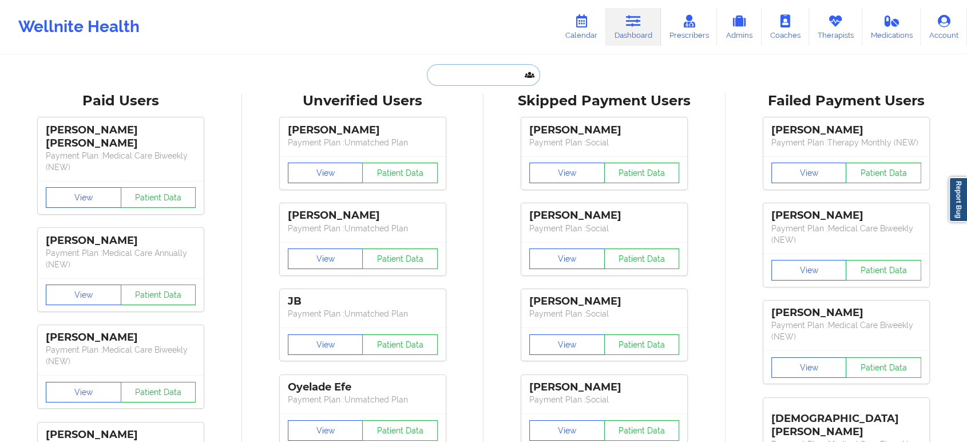
click at [444, 70] on input "text" at bounding box center [483, 75] width 113 height 22
paste input "[PERSON_NAME]"
type input "[PERSON_NAME]"
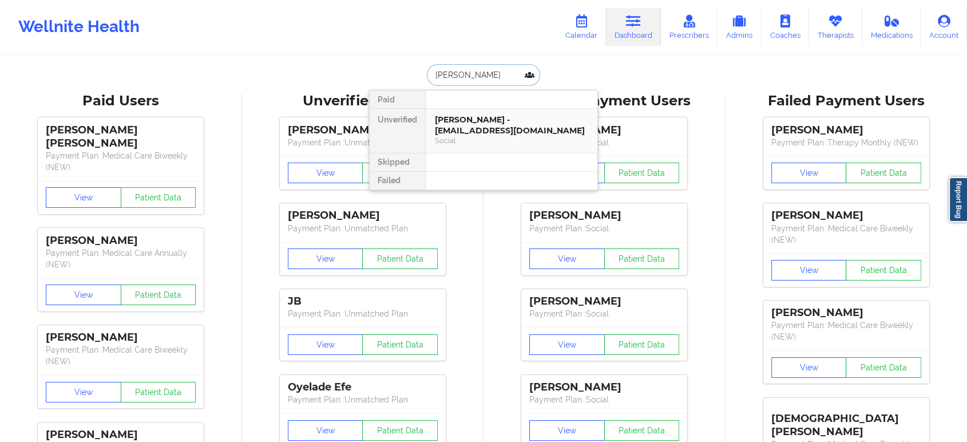
click at [531, 137] on div "Social" at bounding box center [511, 141] width 153 height 10
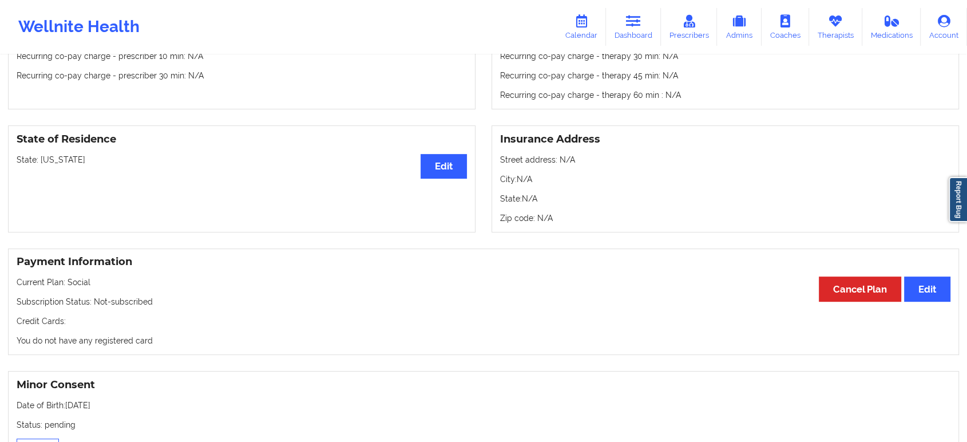
scroll to position [411, 0]
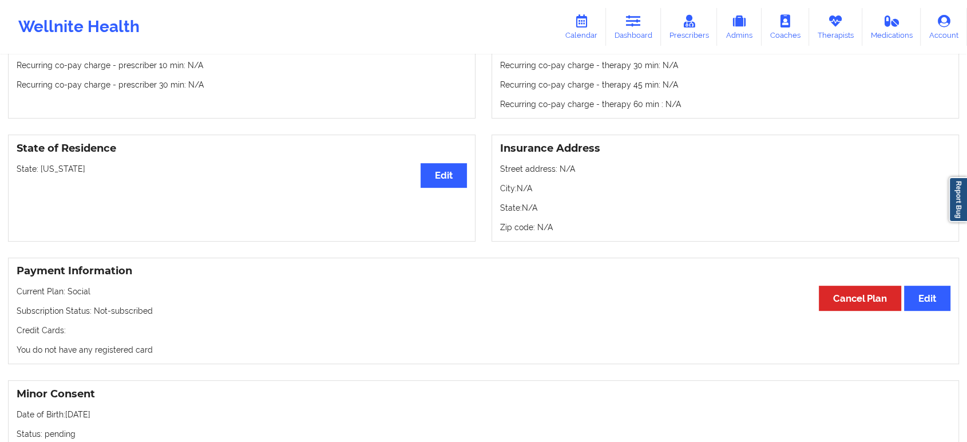
click at [51, 165] on p "State: California" at bounding box center [242, 168] width 450 height 11
click at [55, 170] on p "State: California" at bounding box center [242, 168] width 450 height 11
click at [638, 28] on link "Dashboard" at bounding box center [633, 27] width 55 height 38
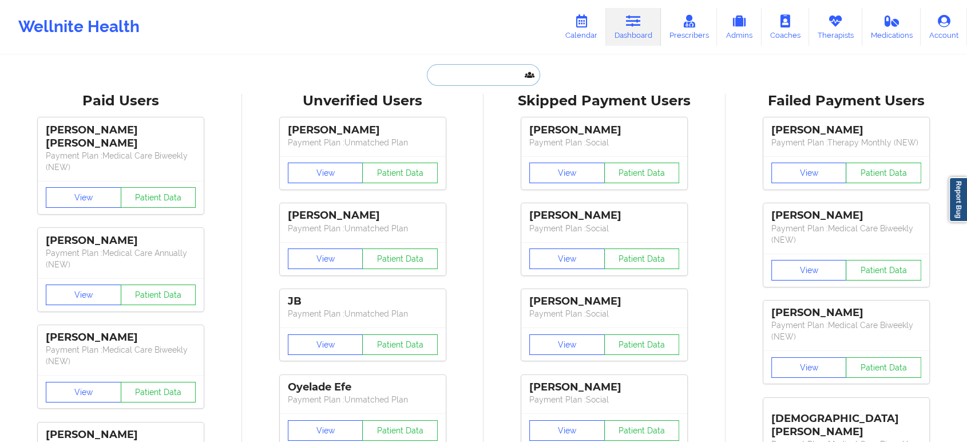
click at [483, 69] on input "text" at bounding box center [483, 75] width 113 height 22
paste input "cynvillongco@gmail.com"
type input "cynvillongco@gmail.com"
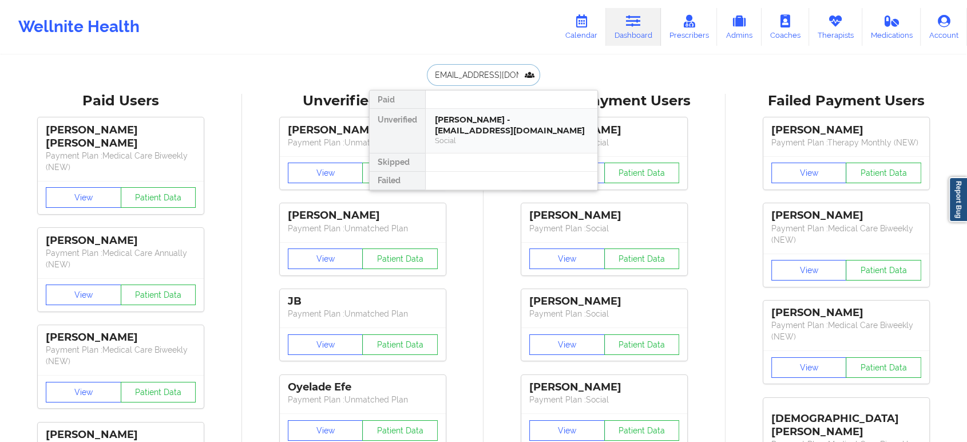
click at [476, 122] on div "CYNTHIA VILLONGCO - cynvillongco@gmail.com" at bounding box center [511, 124] width 153 height 21
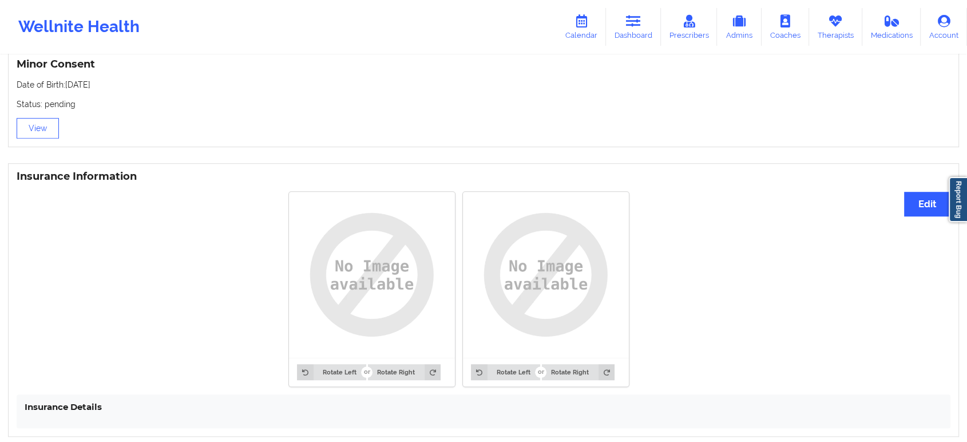
scroll to position [792, 0]
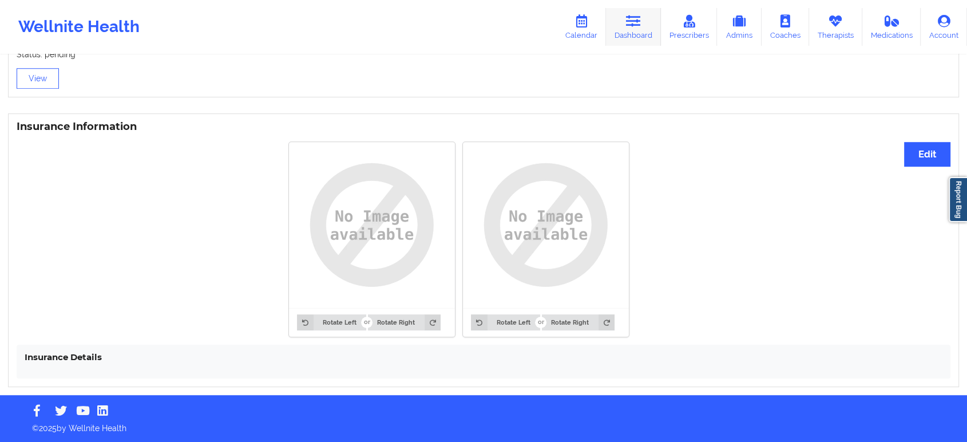
click at [637, 20] on icon at bounding box center [633, 21] width 15 height 13
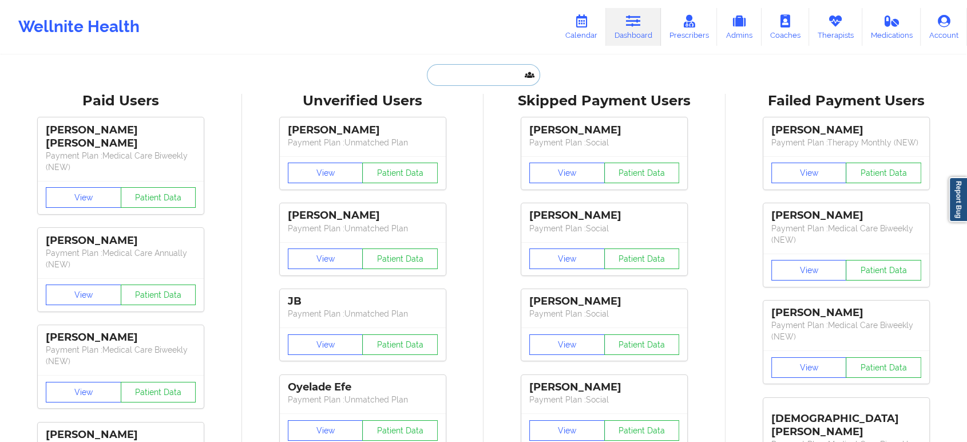
click at [487, 81] on input "text" at bounding box center [483, 75] width 113 height 22
paste input "VILLONGCO"
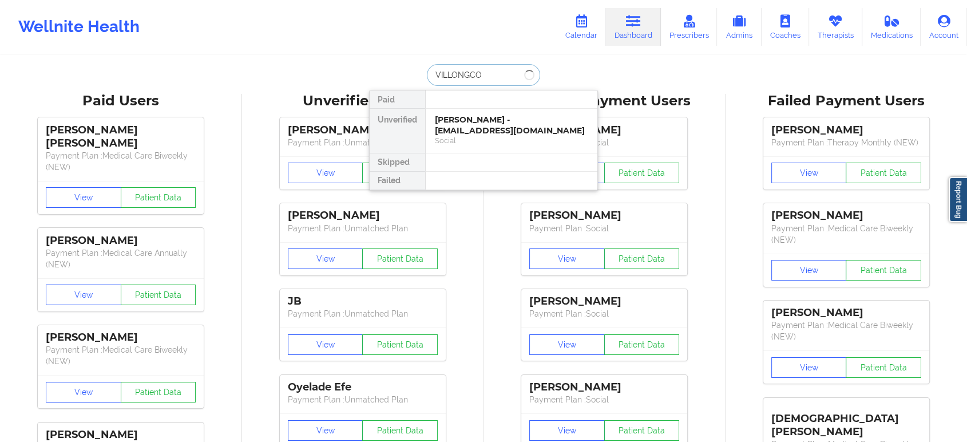
type input "VILLONGCO"
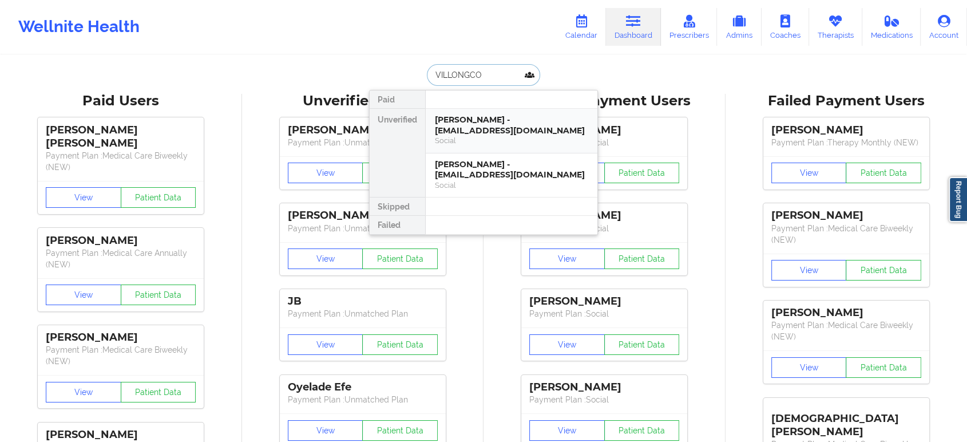
click at [506, 132] on div "Cynthia A Villongco - cyndivillongco@yahoo.com" at bounding box center [511, 124] width 153 height 21
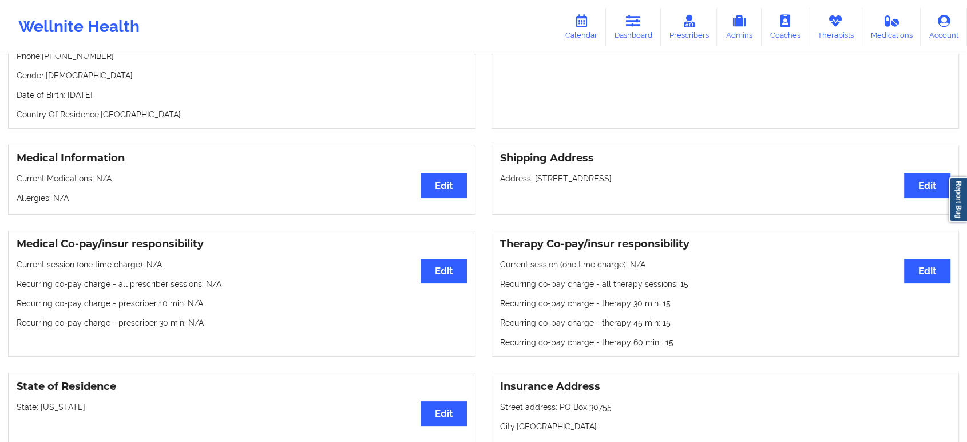
scroll to position [127, 0]
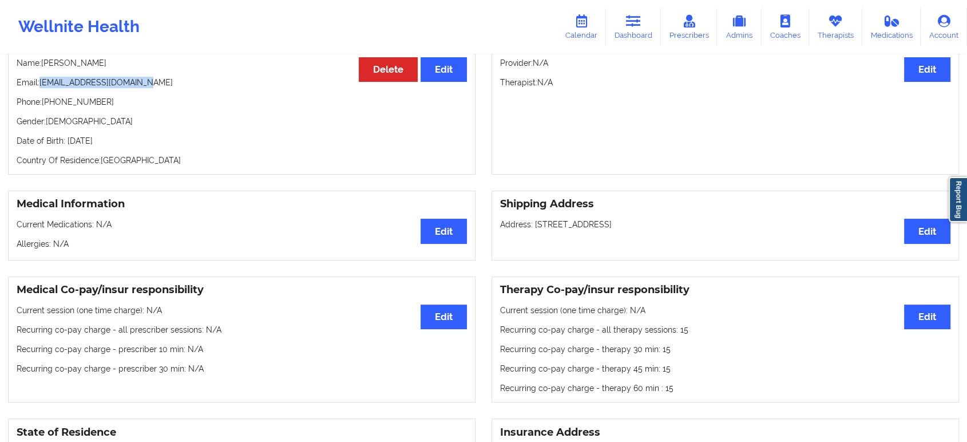
drag, startPoint x: 147, startPoint y: 89, endPoint x: 42, endPoint y: 86, distance: 105.3
click at [42, 86] on p "Email: cyndivillongco@yahoo.com" at bounding box center [242, 82] width 450 height 11
copy p "cyndivillongco@yahoo.com"
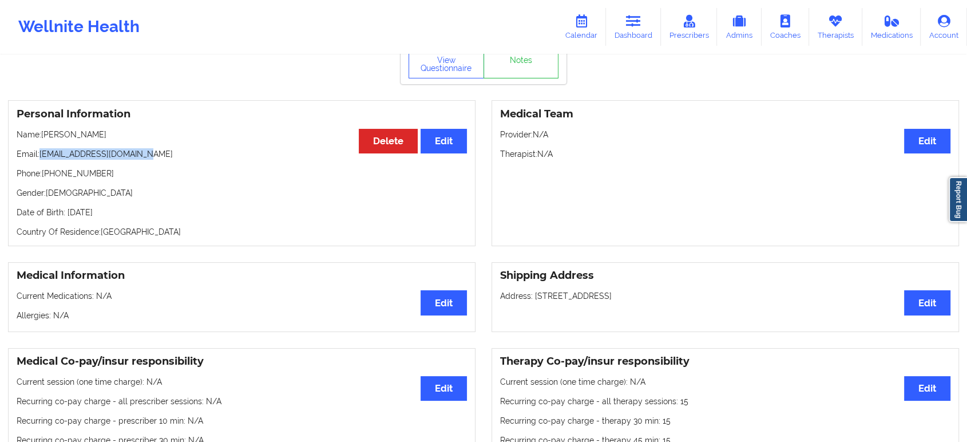
scroll to position [0, 0]
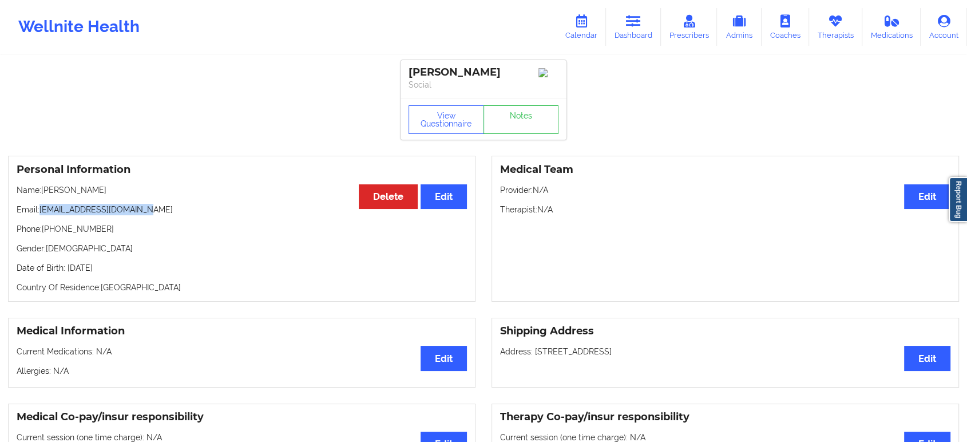
drag, startPoint x: 134, startPoint y: 197, endPoint x: 44, endPoint y: 190, distance: 90.1
click at [44, 190] on p "Name: Cynthia A Villongco" at bounding box center [242, 189] width 450 height 11
copy p "[PERSON_NAME]"
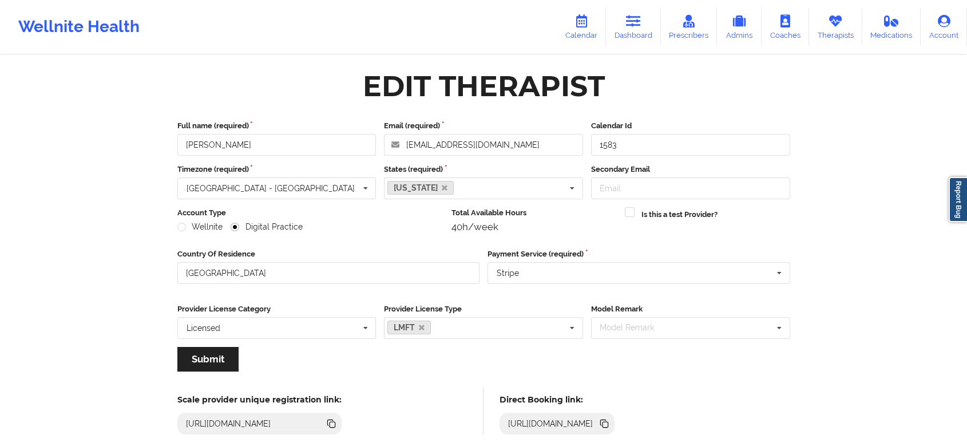
click at [828, 19] on icon at bounding box center [835, 21] width 15 height 13
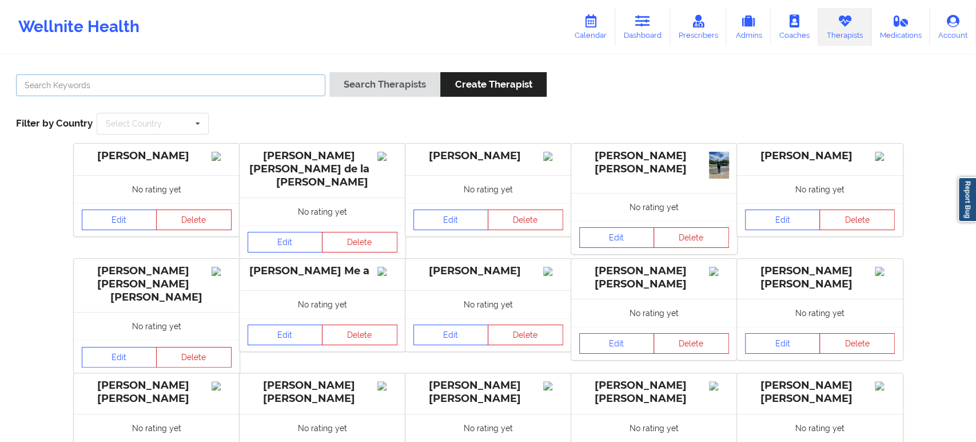
click at [300, 81] on input "text" at bounding box center [170, 85] width 309 height 22
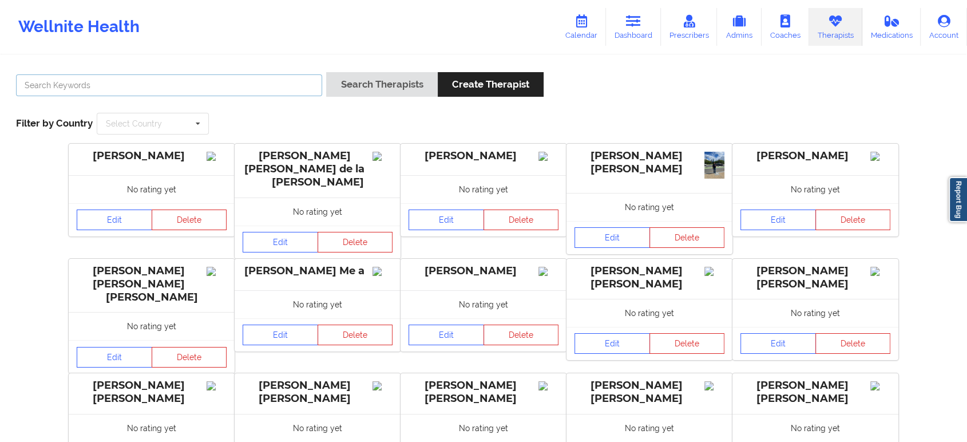
paste input "Robert Aristizabal"
type input "Robert Aristizabal"
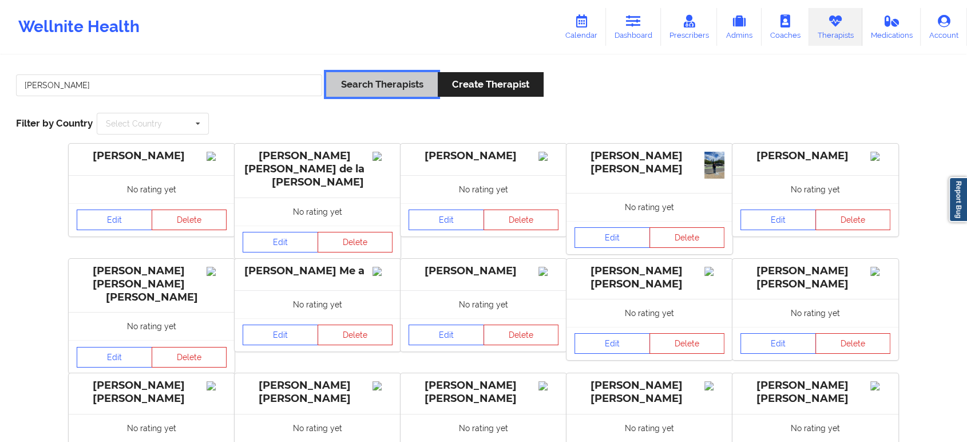
click at [375, 84] on button "Search Therapists" at bounding box center [381, 84] width 111 height 25
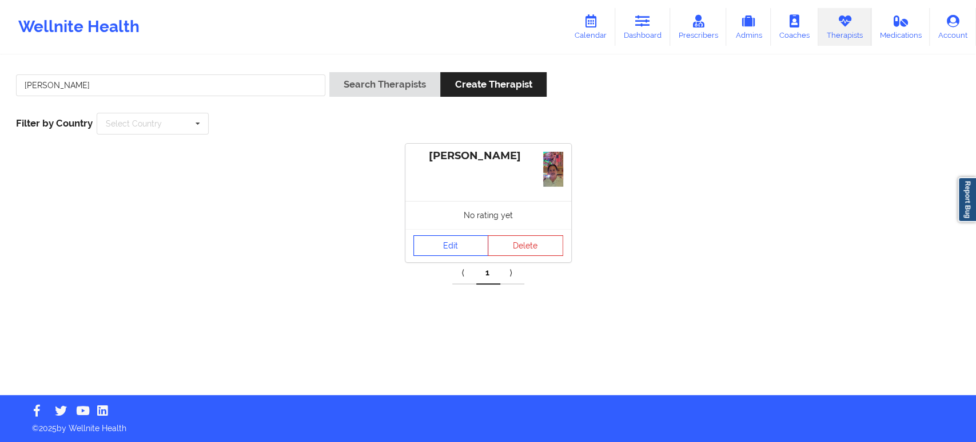
click at [450, 246] on link "Edit" at bounding box center [452, 245] width 76 height 21
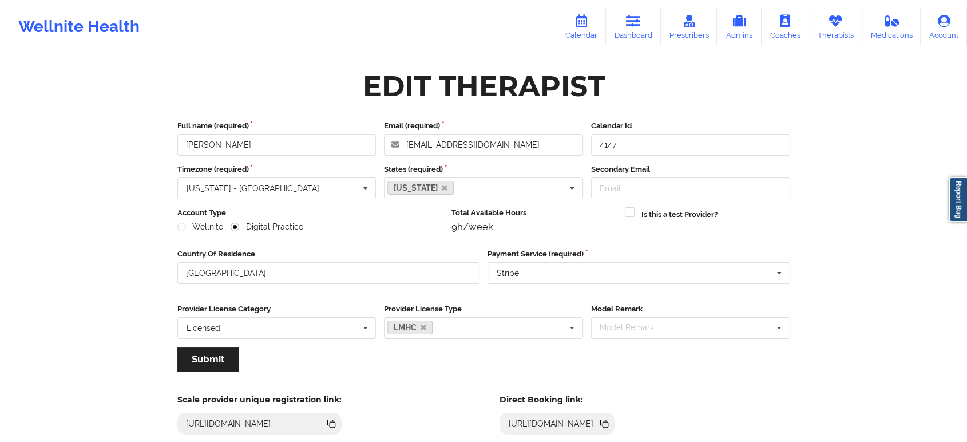
click at [606, 420] on icon at bounding box center [603, 422] width 6 height 6
